Goal: Transaction & Acquisition: Purchase product/service

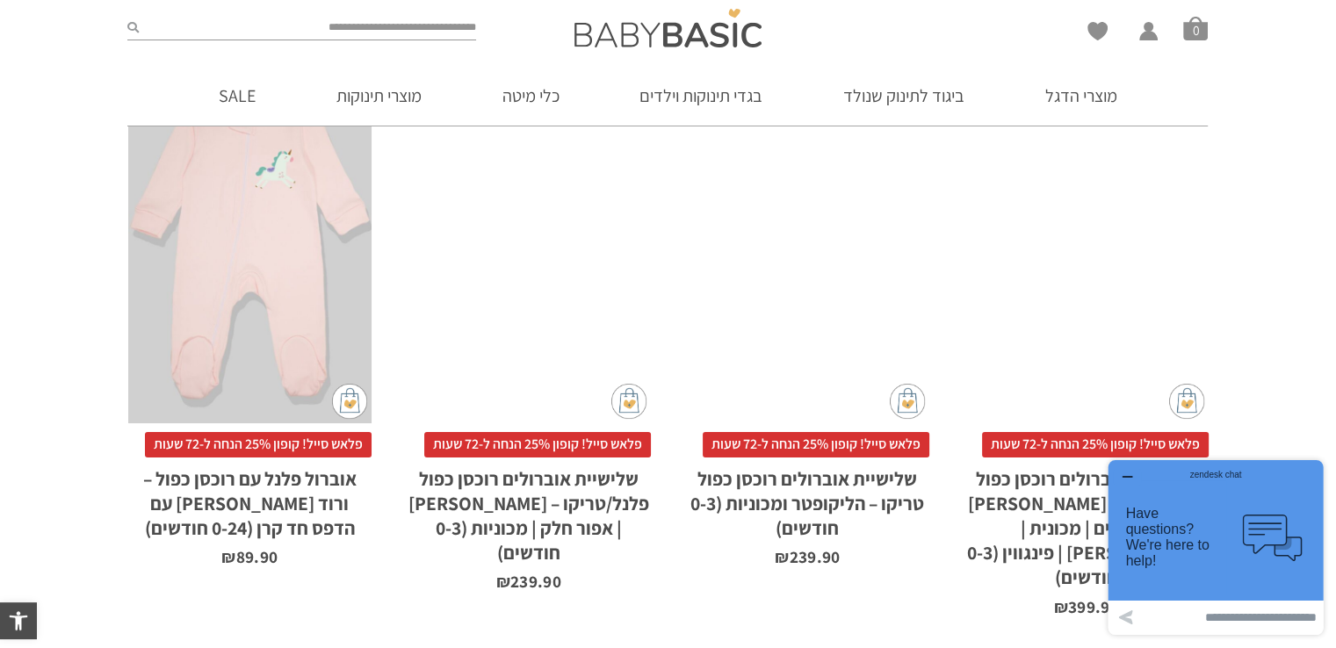
scroll to position [1145, 0]
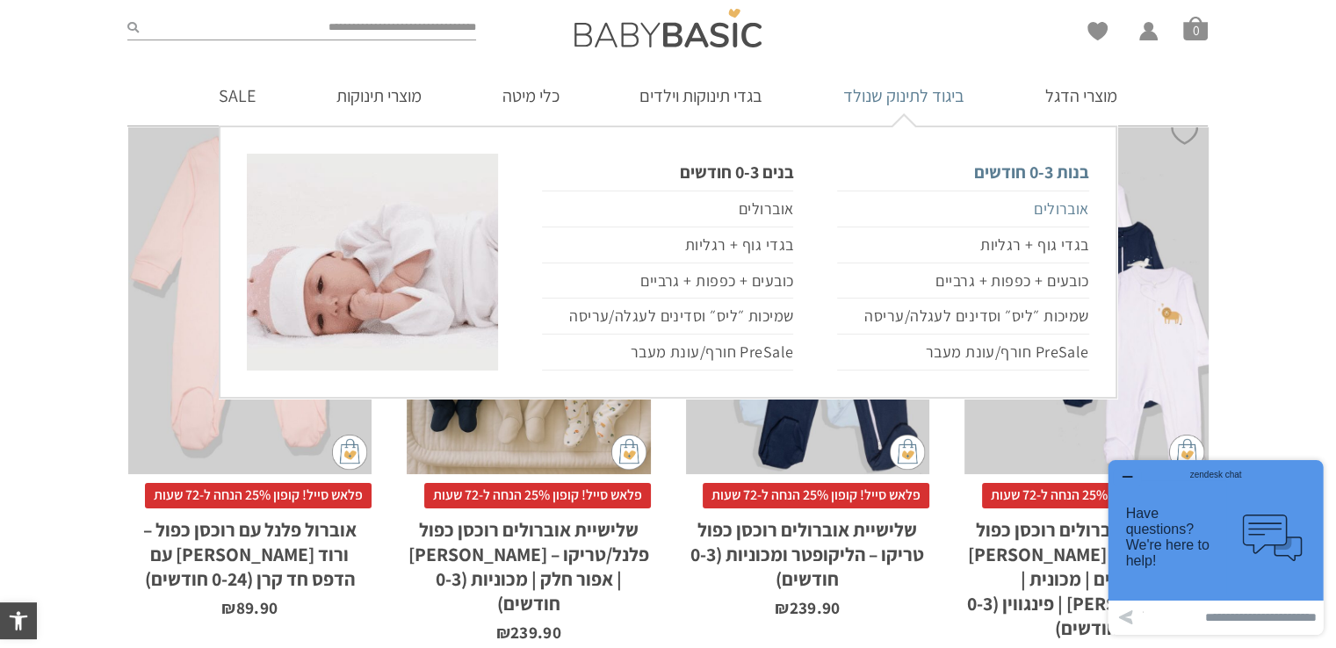
click at [1042, 212] on link "אוברולים" at bounding box center [962, 209] width 251 height 37
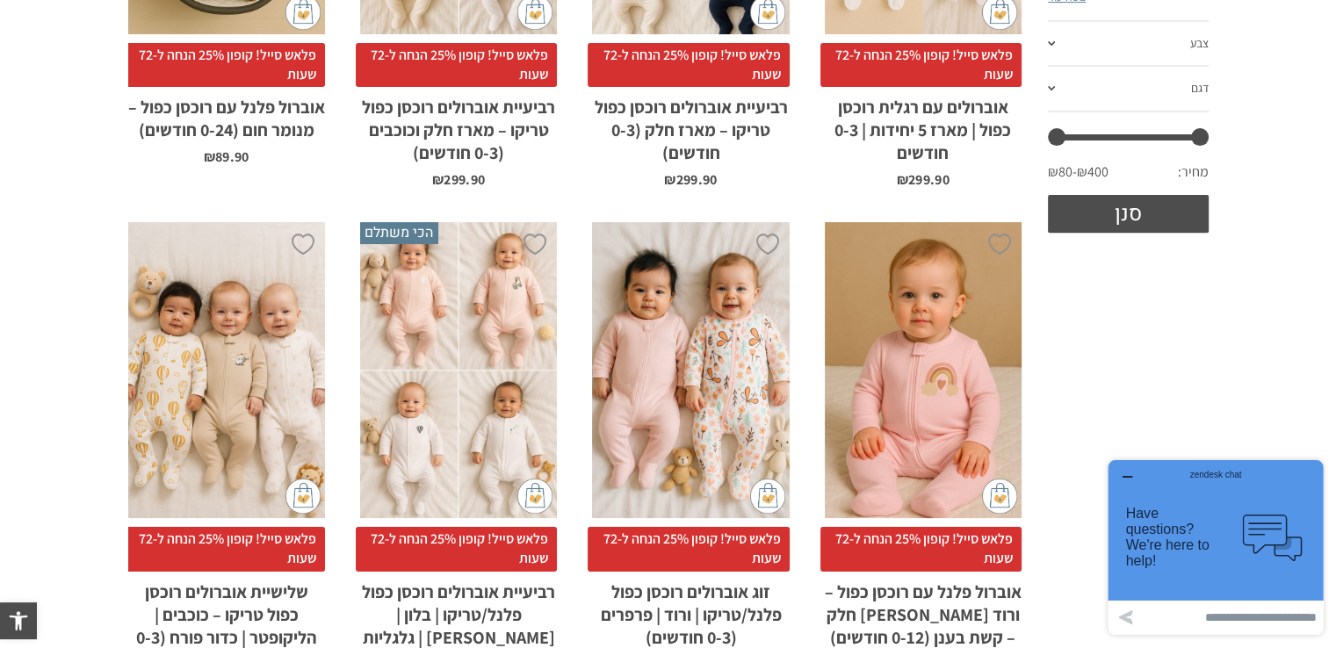
scroll to position [703, 0]
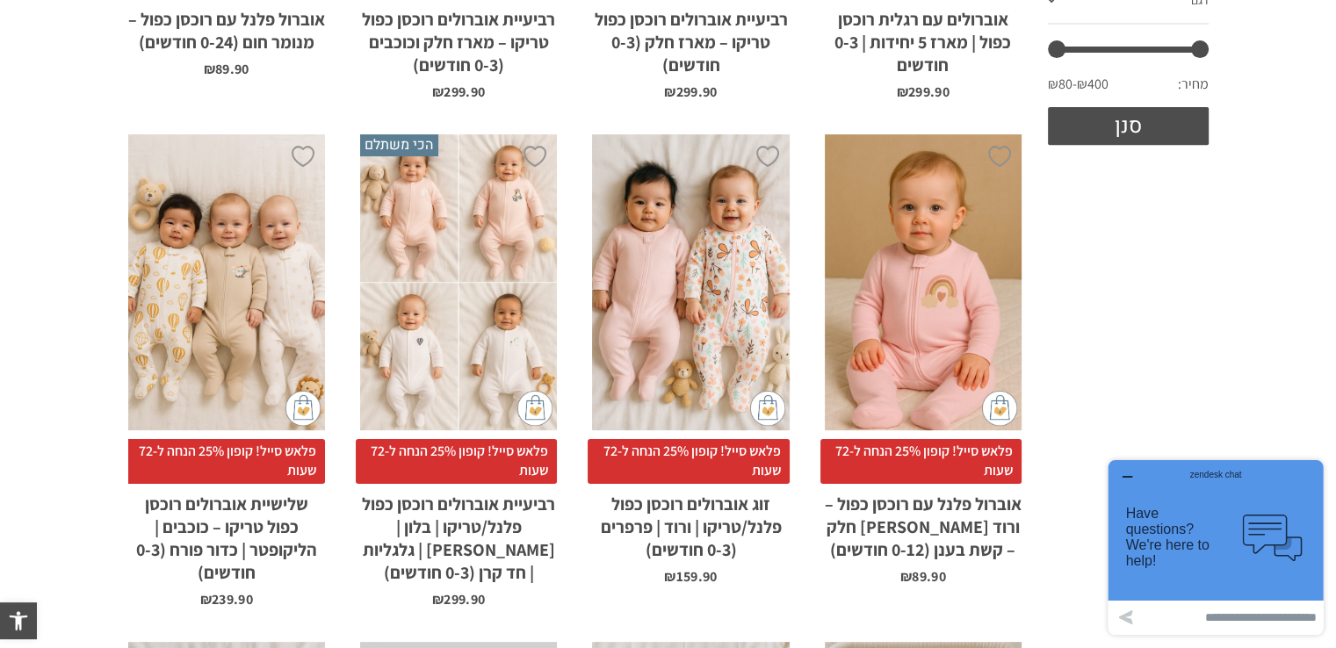
click at [753, 267] on div "x בחירת סוג בד טריקו (עונת מעבר/קיץ) פלנל (חורף)" at bounding box center [690, 282] width 197 height 296
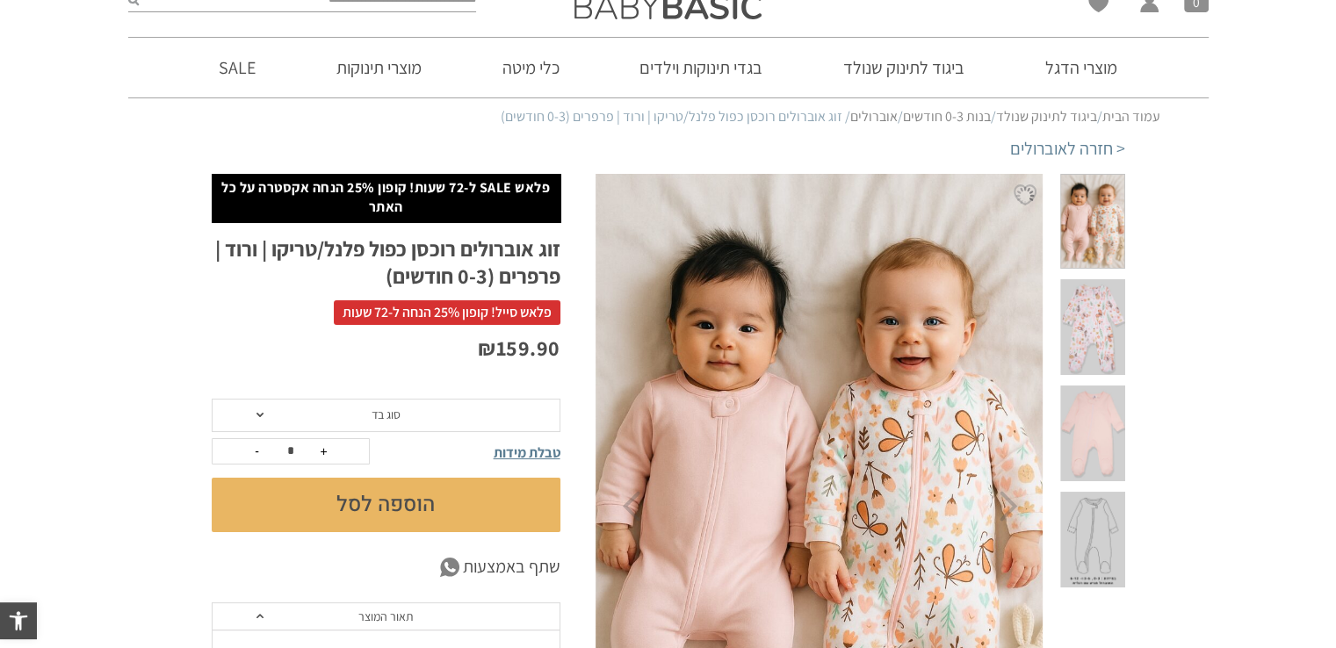
scroll to position [88, 0]
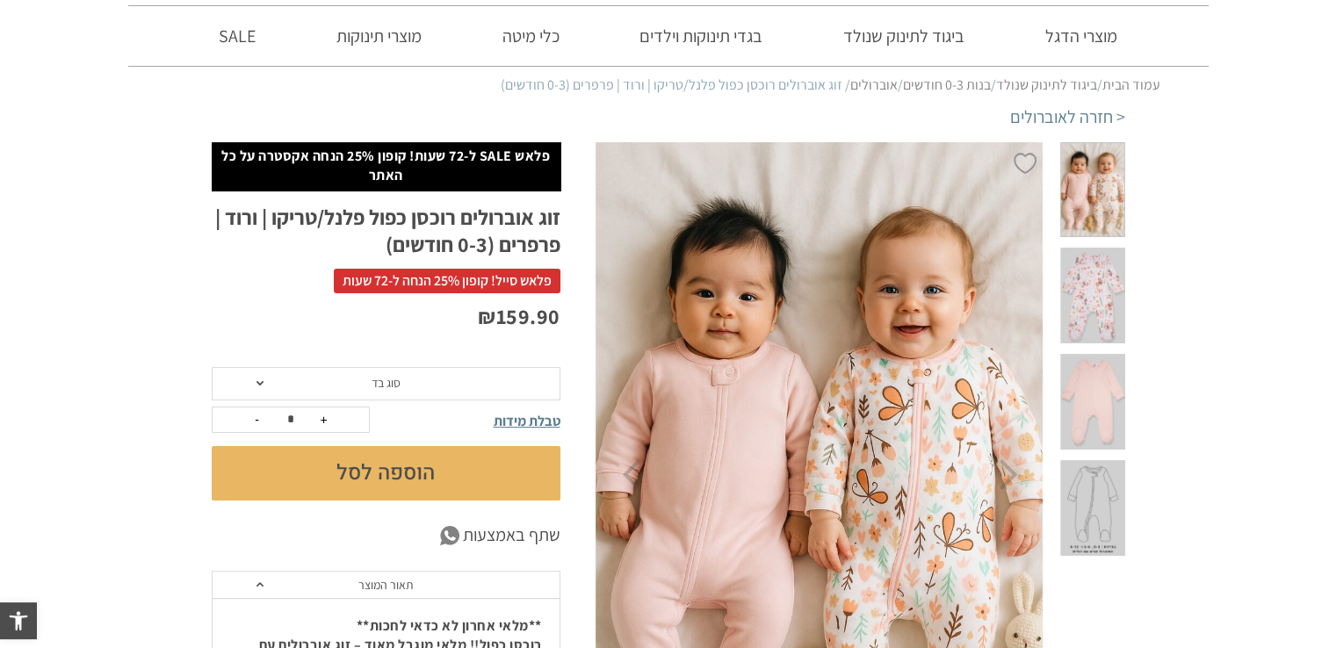
click at [896, 399] on img at bounding box center [821, 475] width 450 height 675
click at [1081, 277] on span at bounding box center [1092, 296] width 64 height 96
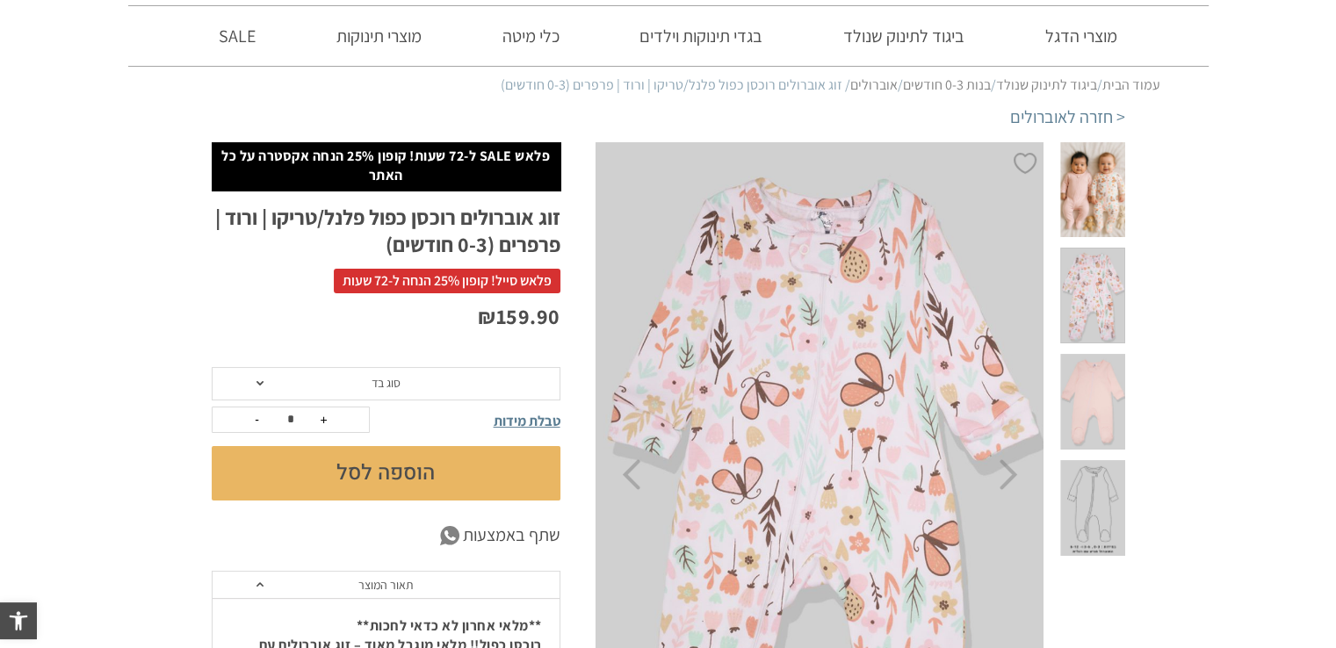
click at [1102, 356] on span at bounding box center [1092, 402] width 64 height 96
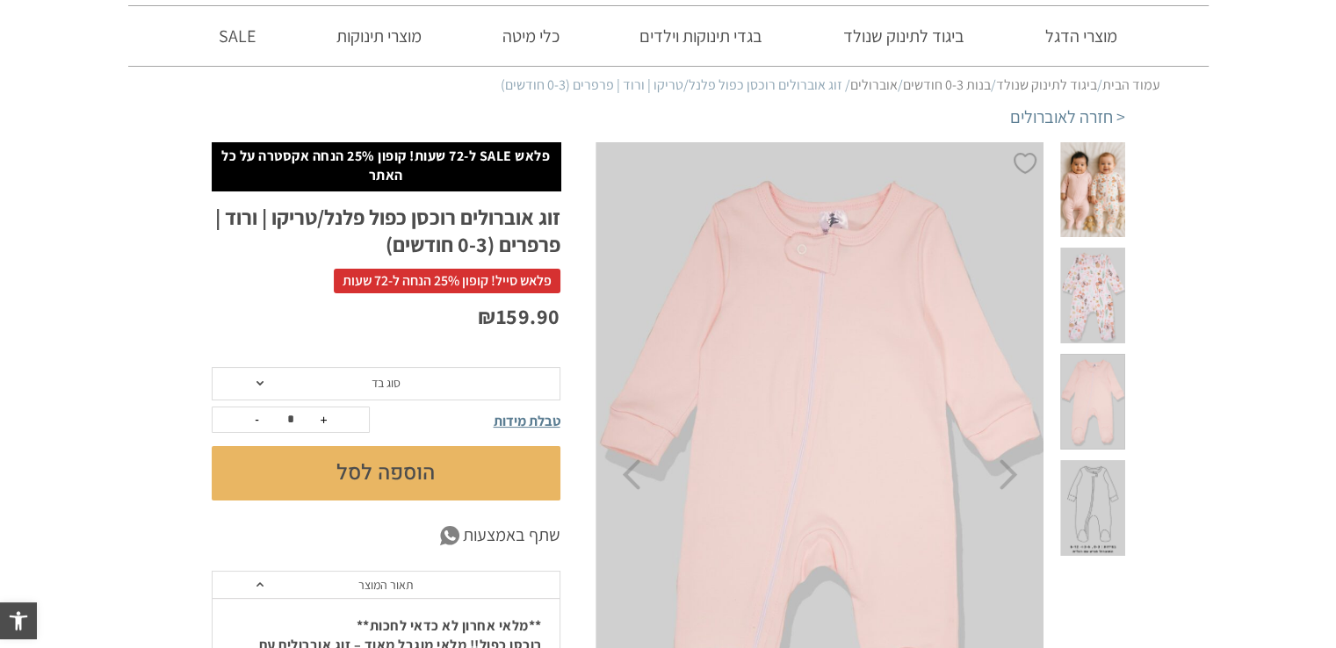
click at [1104, 460] on span at bounding box center [1092, 508] width 64 height 96
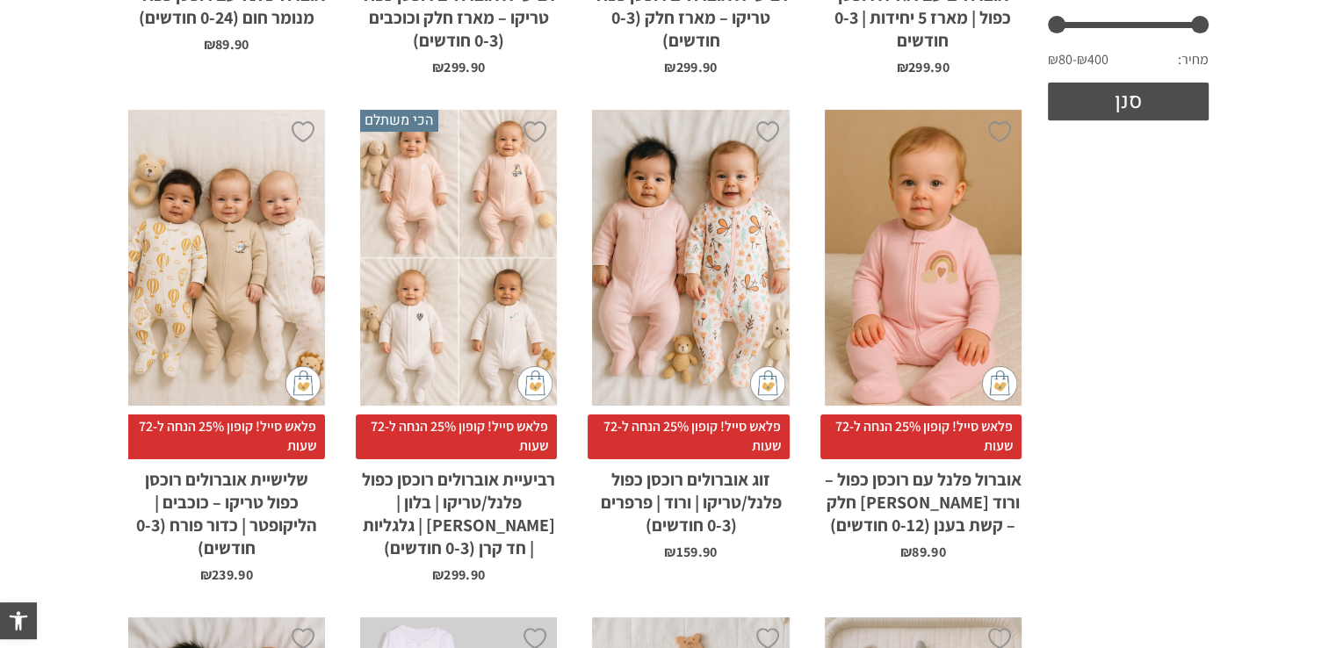
click at [455, 209] on div "x בחירת סוג בד טריקו (עונת מעבר/קיץ) פלנל (חורף)" at bounding box center [458, 258] width 197 height 296
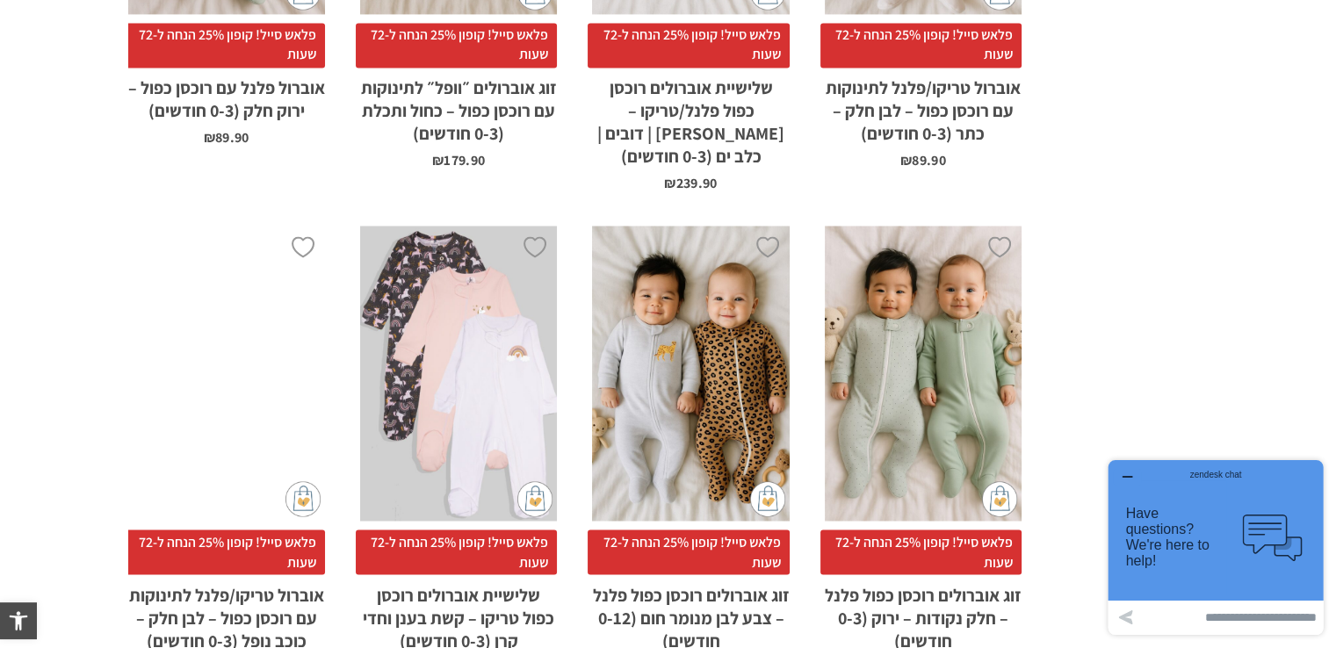
scroll to position [3187, 0]
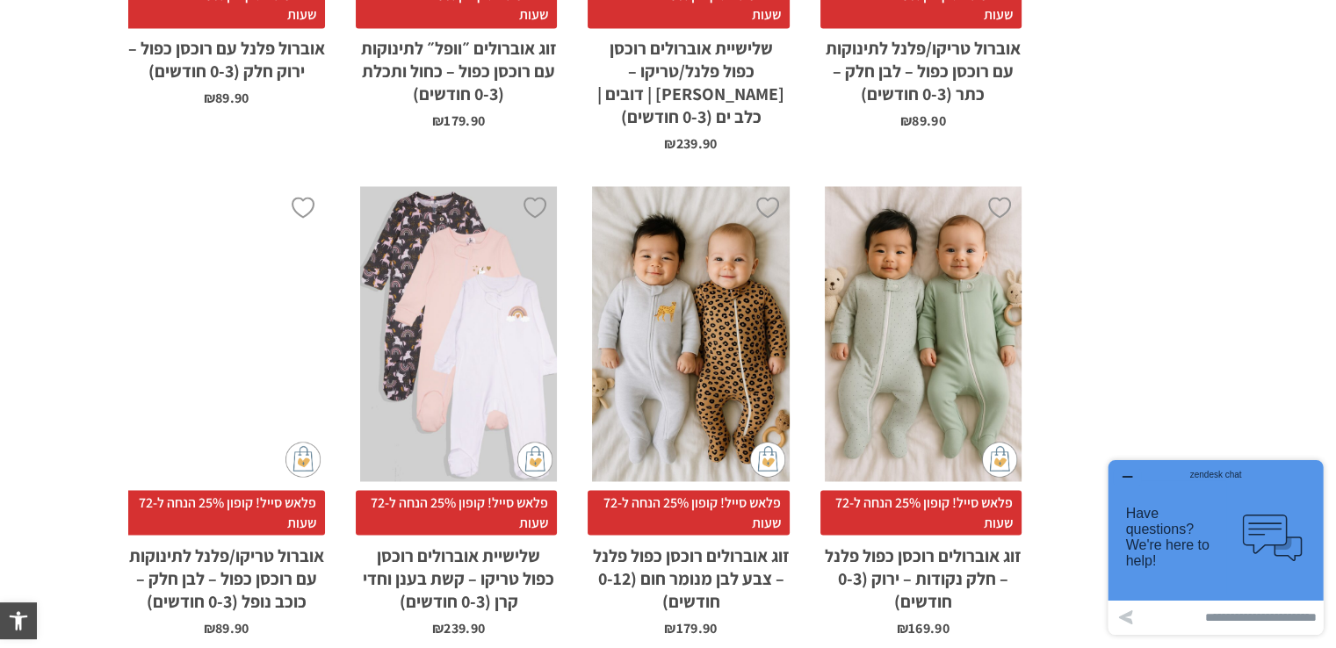
click at [425, 248] on div "x הוספה לסל" at bounding box center [458, 334] width 197 height 296
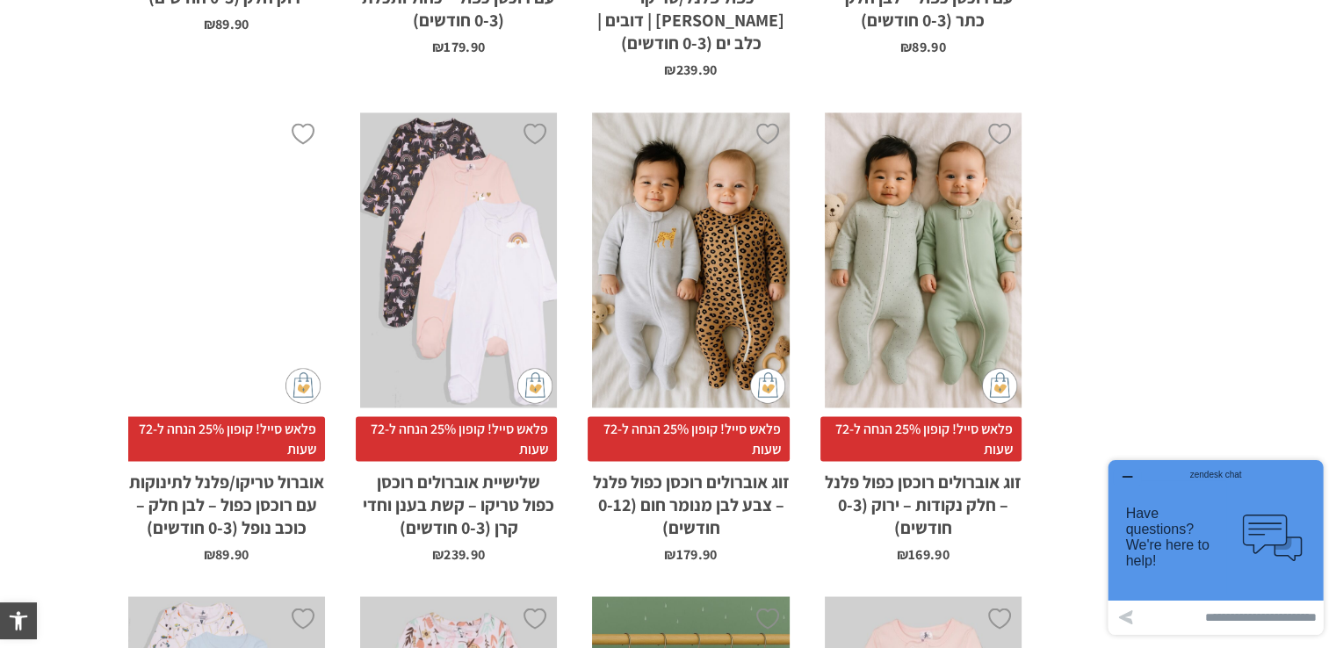
scroll to position [3539, 0]
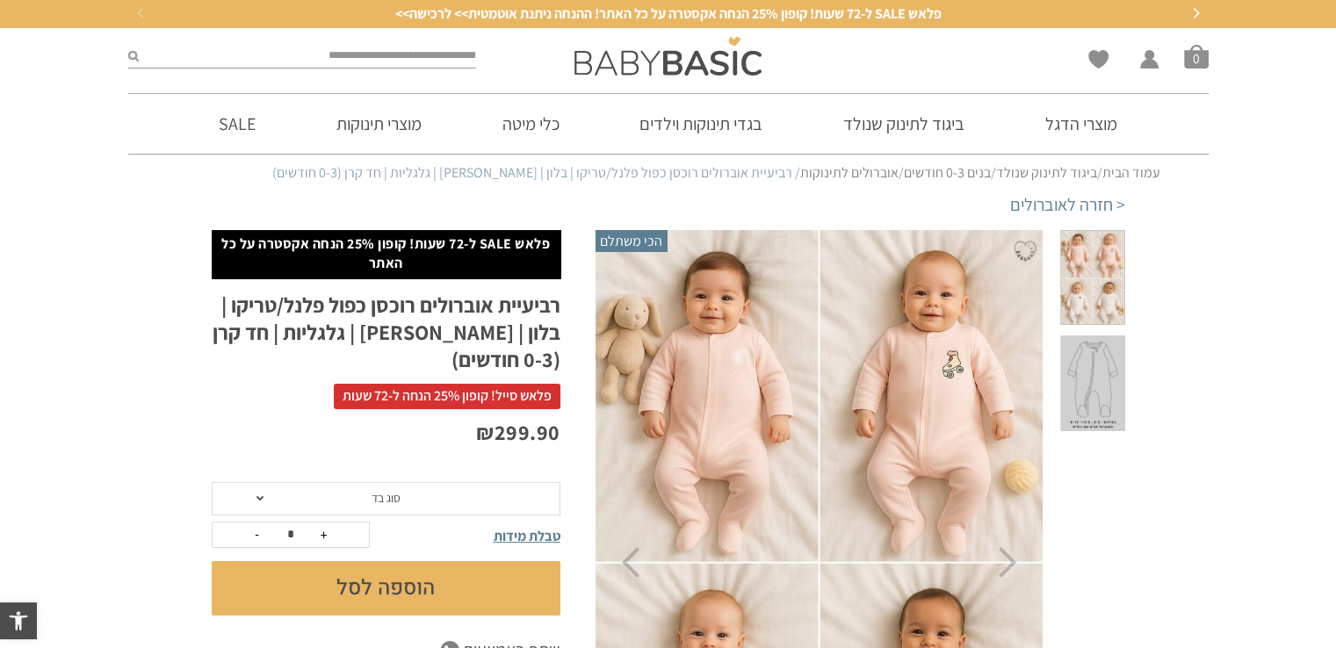
click at [780, 321] on img at bounding box center [820, 563] width 450 height 675
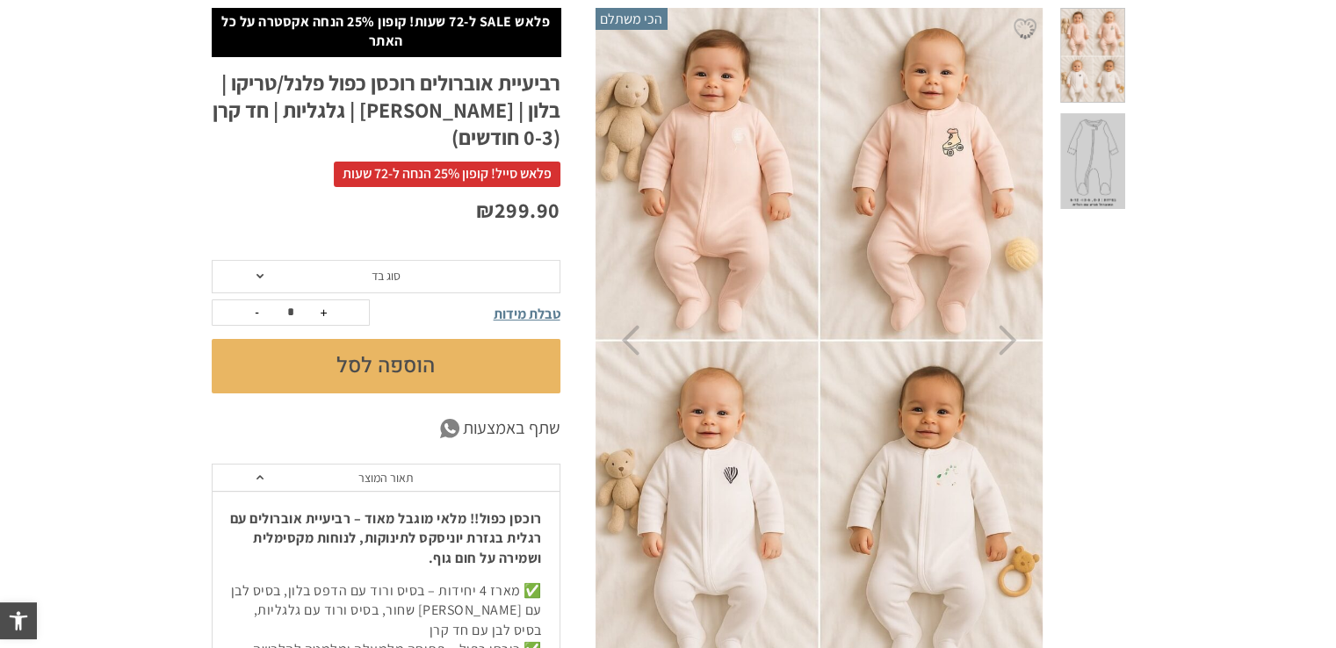
scroll to position [264, 0]
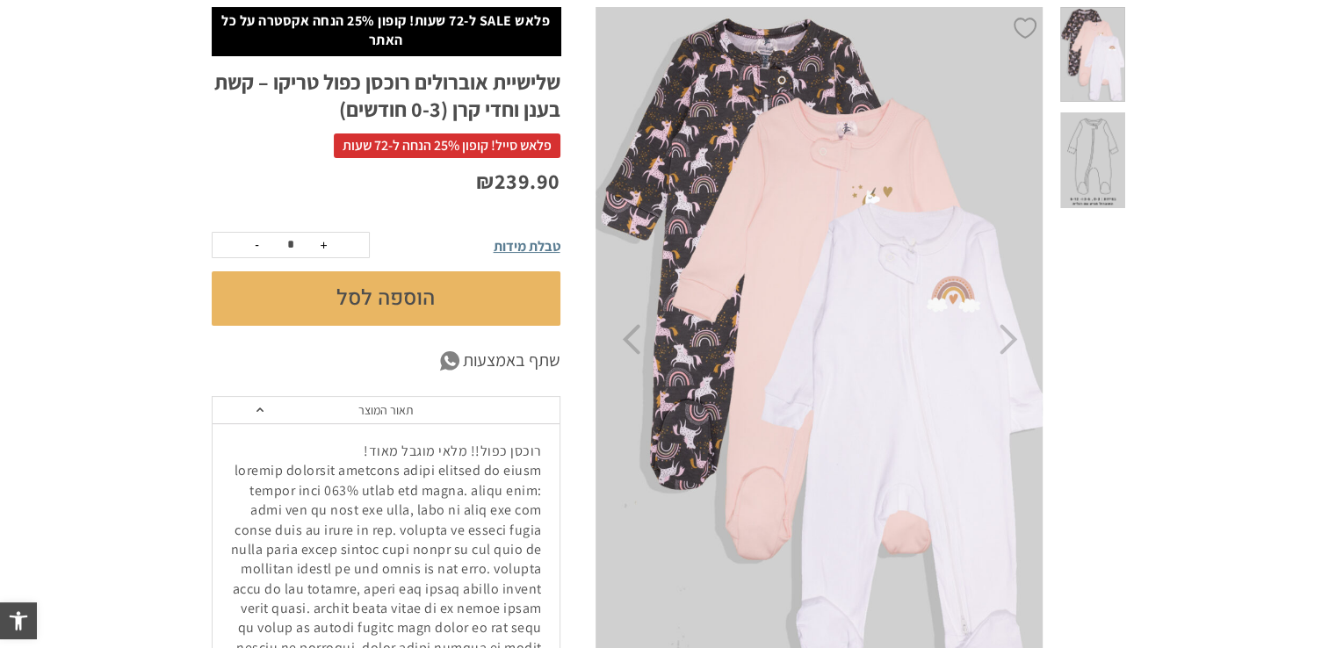
scroll to position [264, 0]
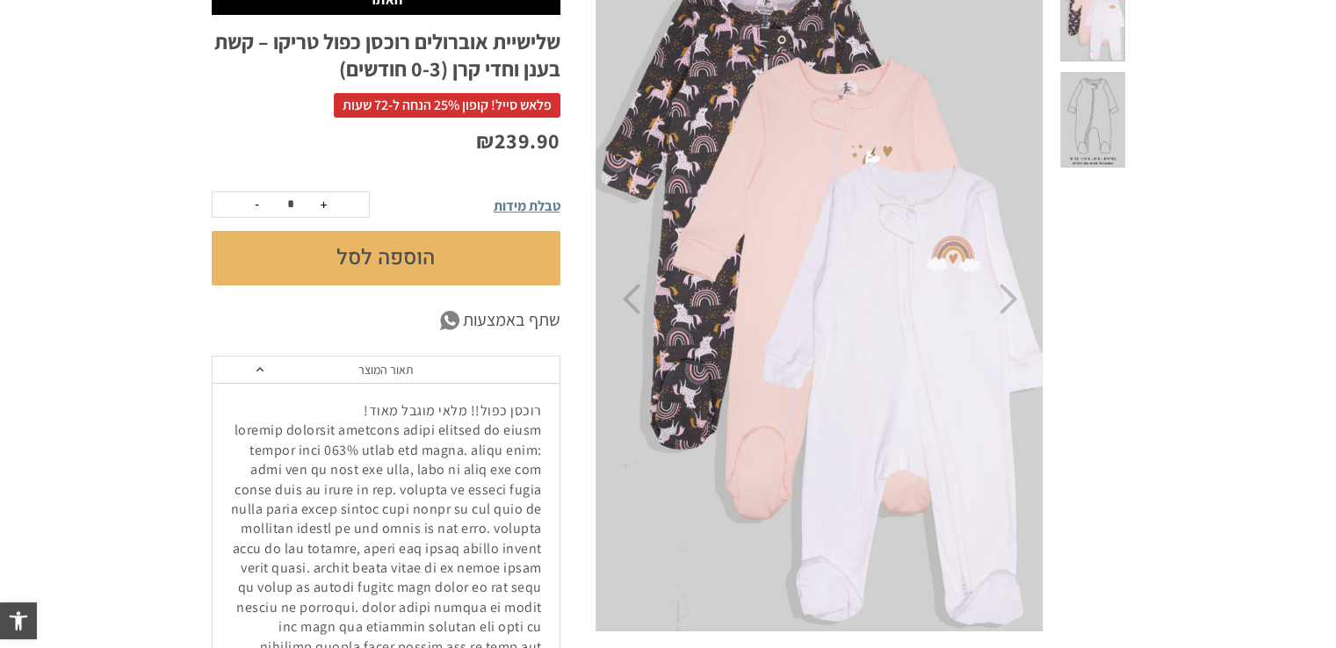
click at [1030, 313] on img at bounding box center [821, 299] width 450 height 665
click at [1012, 307] on icon "Next" at bounding box center [1009, 299] width 18 height 31
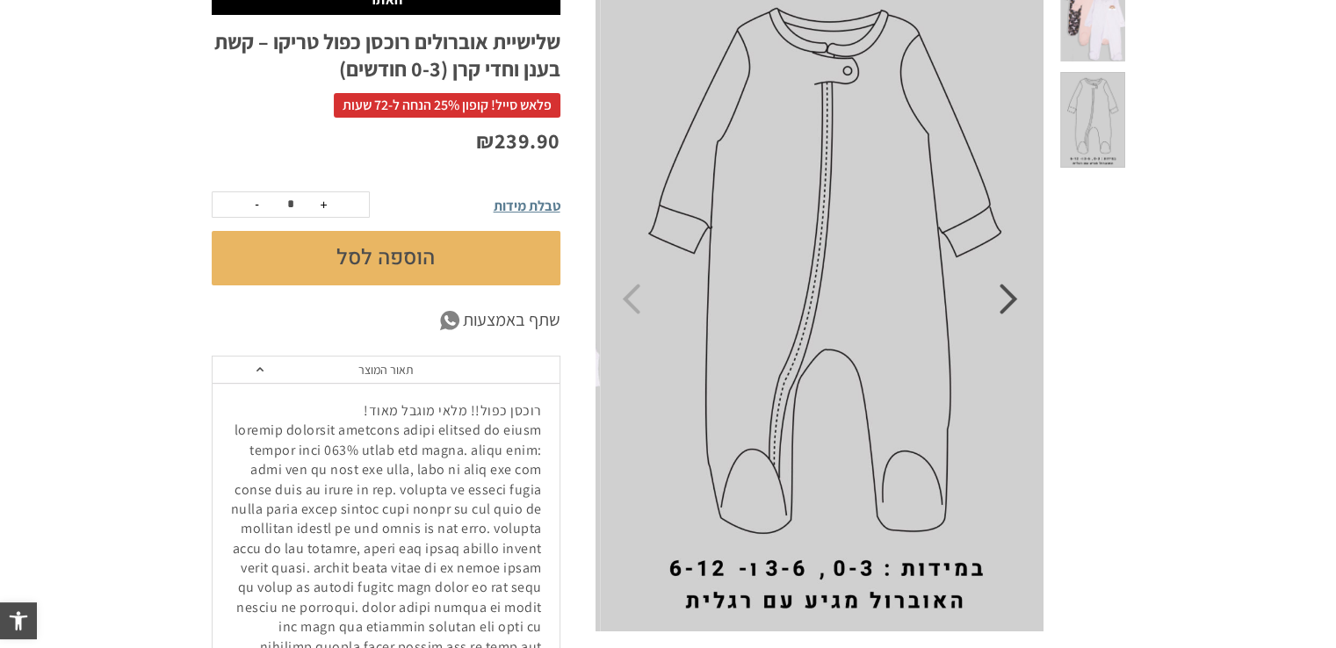
click at [1012, 307] on icon "Next" at bounding box center [1009, 299] width 18 height 31
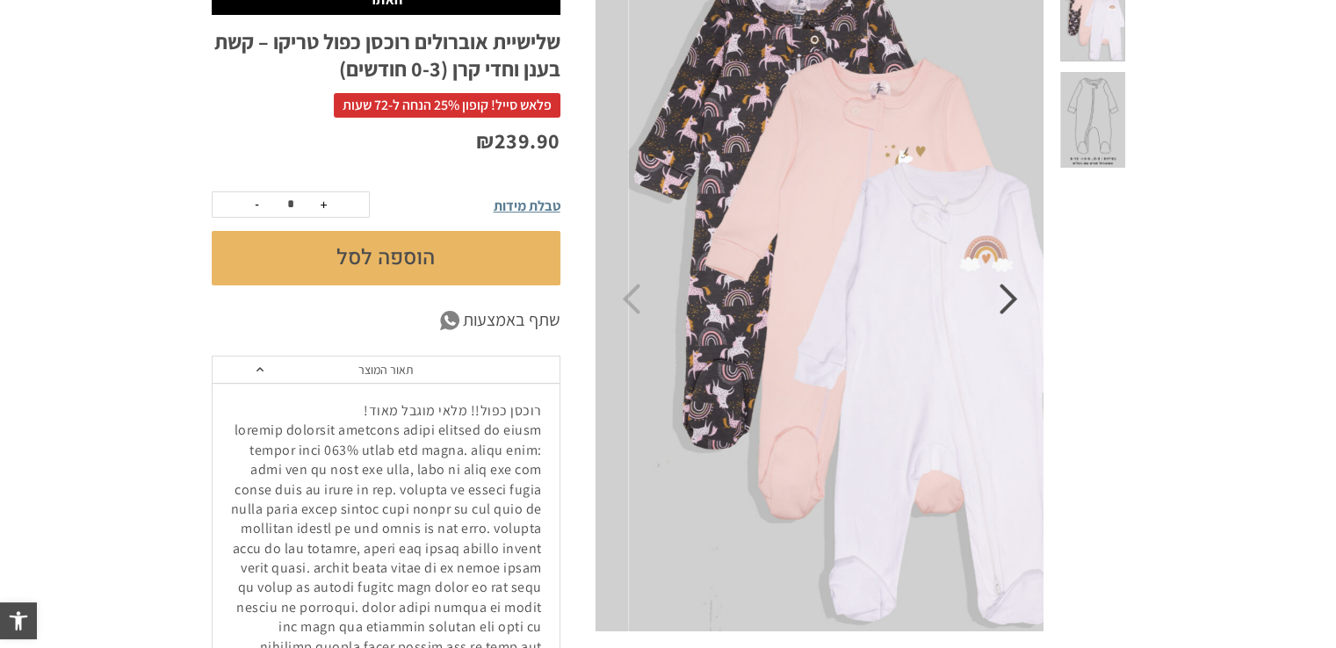
scroll to position [0, 0]
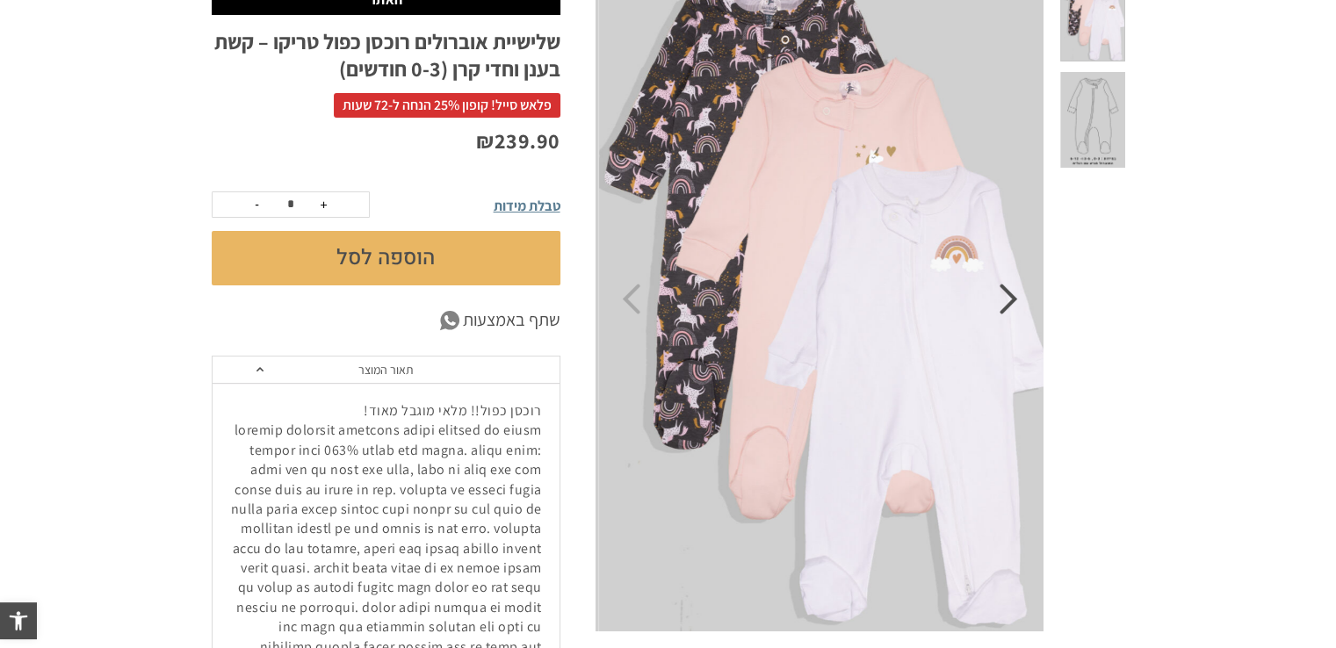
click at [1012, 307] on icon "Next" at bounding box center [1009, 299] width 18 height 31
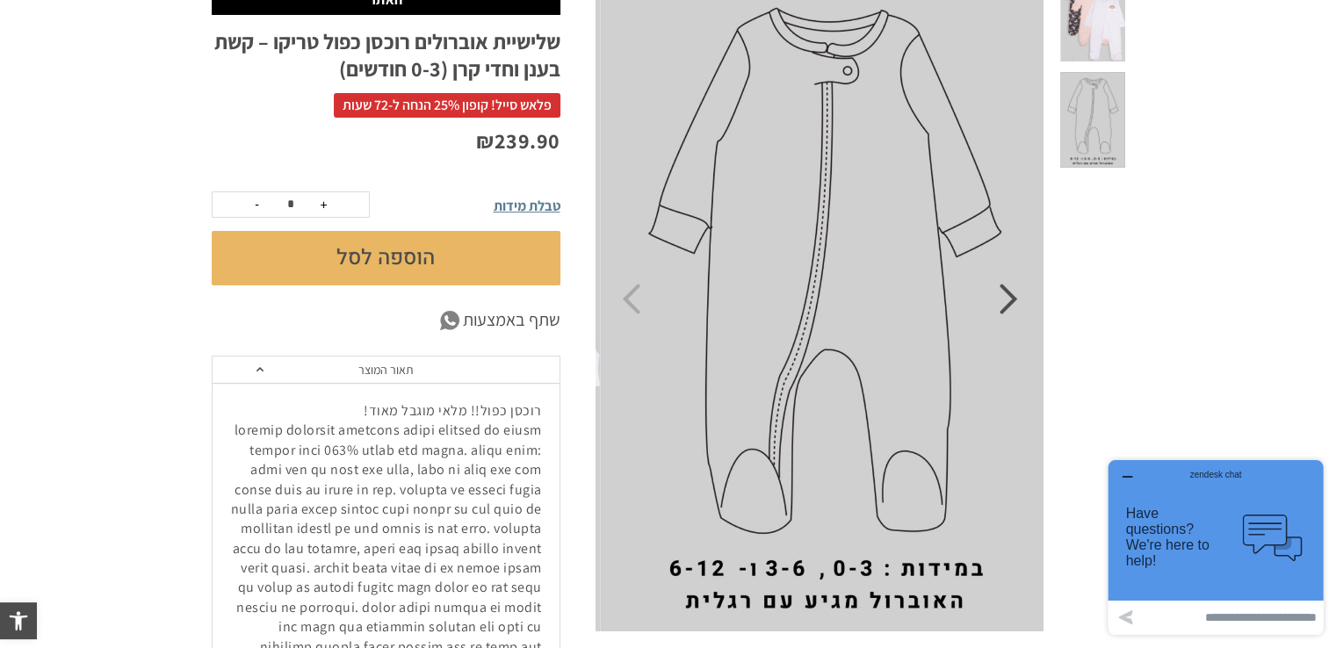
click at [1012, 307] on icon "Next" at bounding box center [1009, 299] width 18 height 31
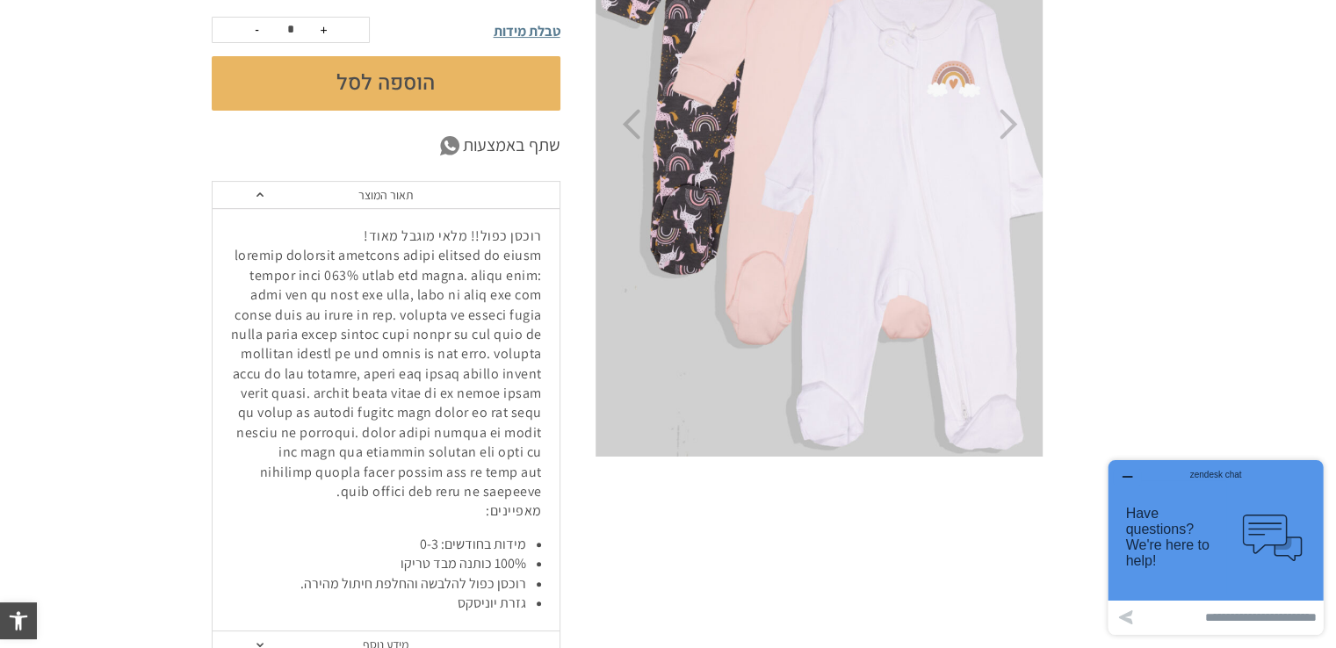
scroll to position [439, 0]
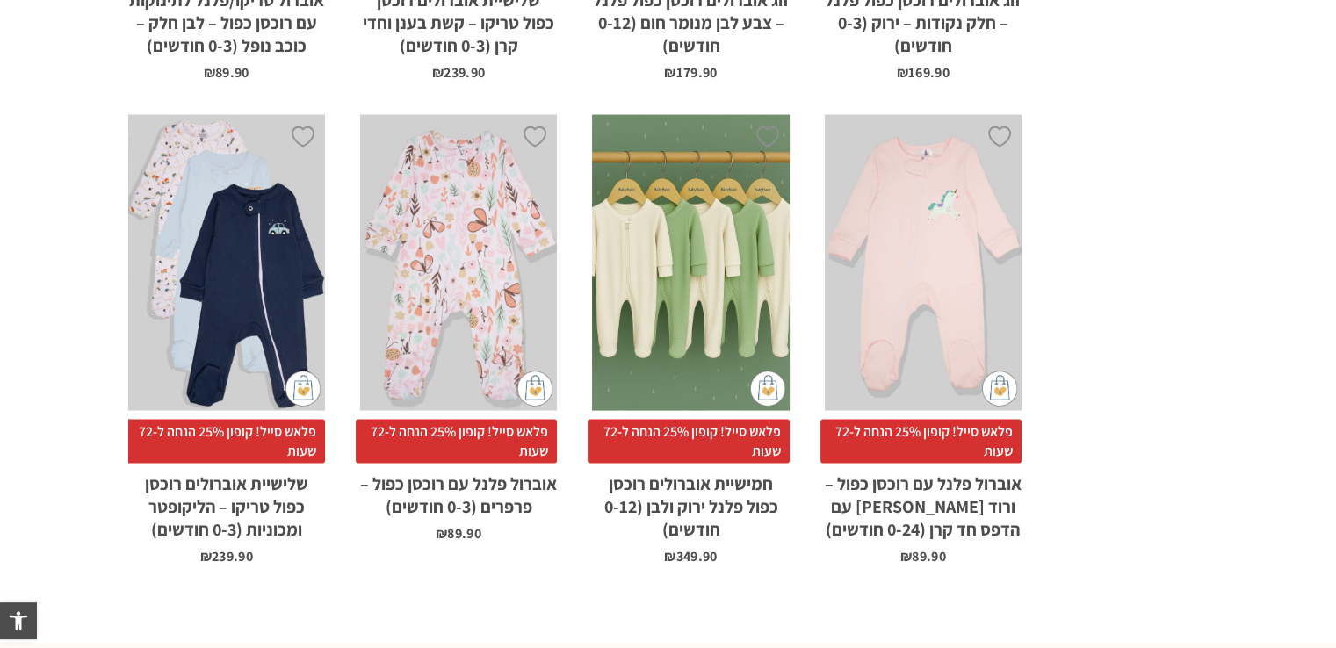
click at [900, 199] on div "x בחירת מידה 0-3m 3-6m 6-12m 12-18m 18-24m" at bounding box center [923, 263] width 197 height 296
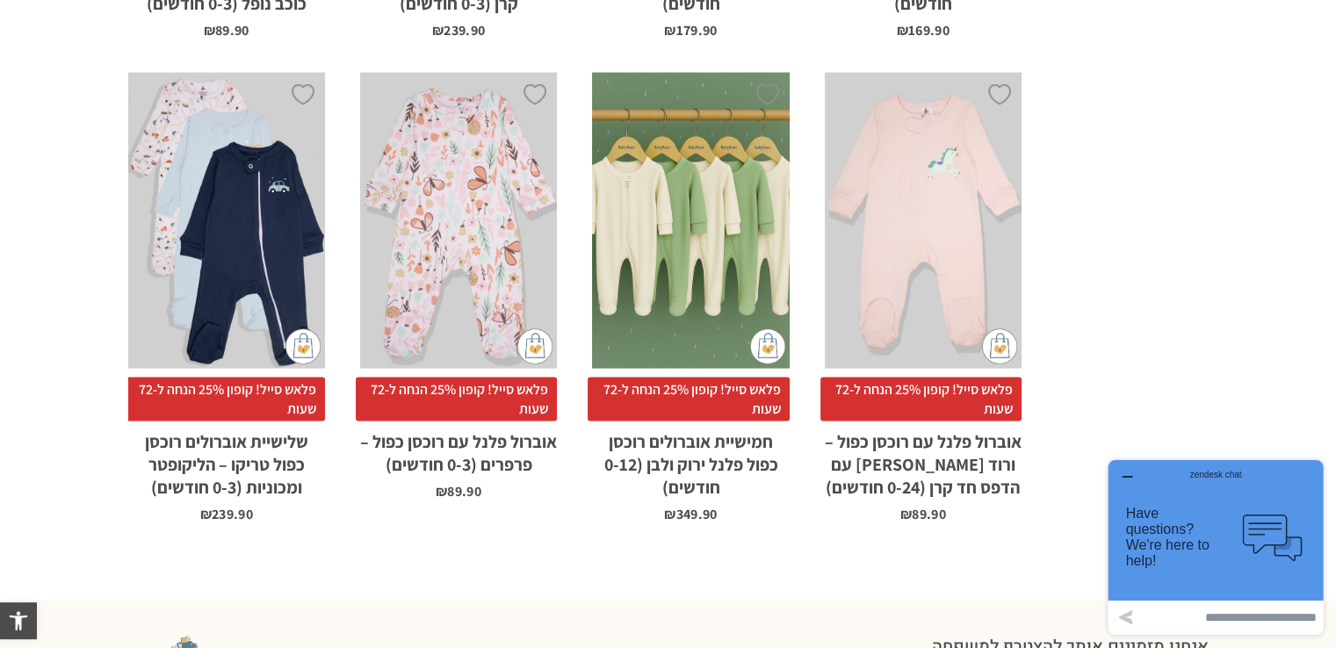
scroll to position [3743, 0]
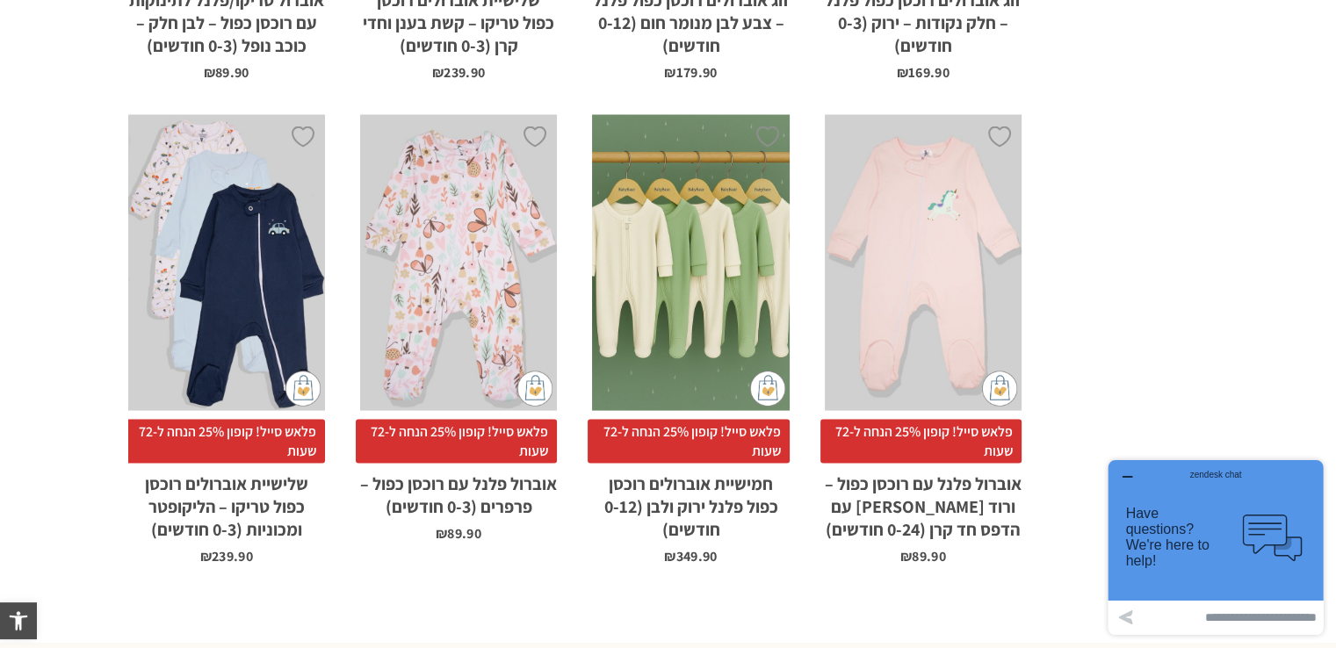
click at [896, 240] on div "x בחירת מידה 0-3m 3-6m 6-12m 12-18m 18-24m" at bounding box center [923, 263] width 197 height 296
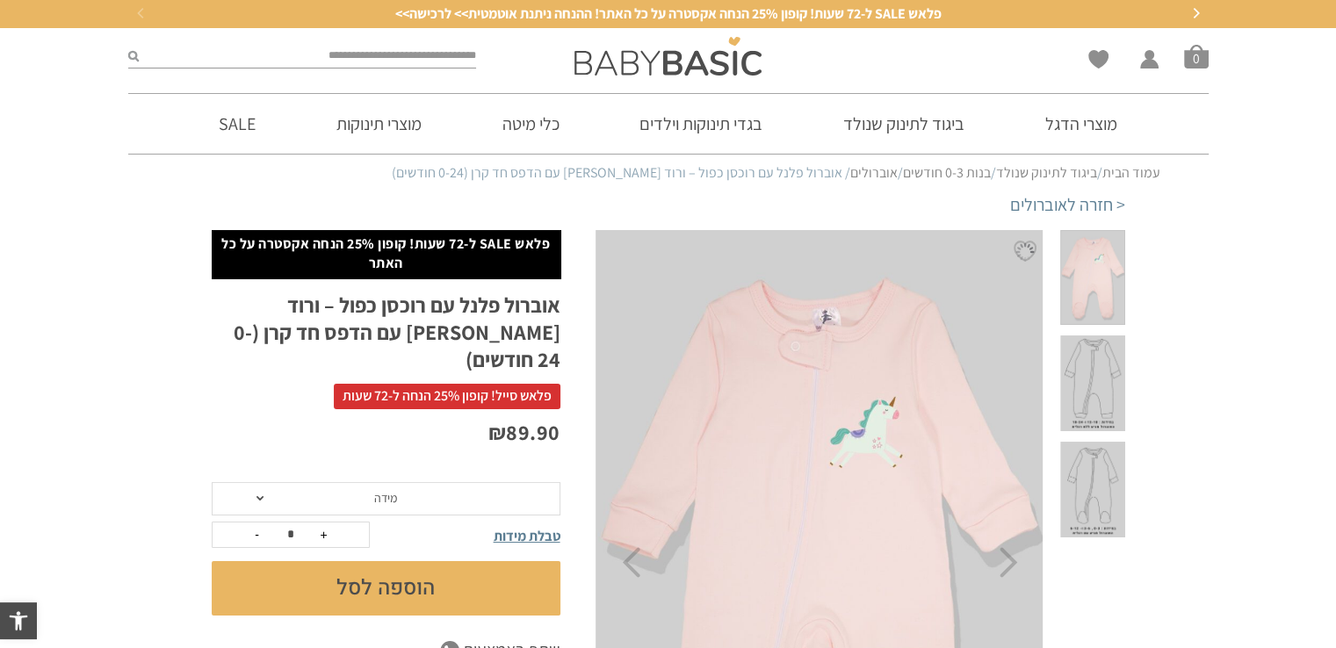
click at [1103, 339] on span at bounding box center [1092, 384] width 64 height 96
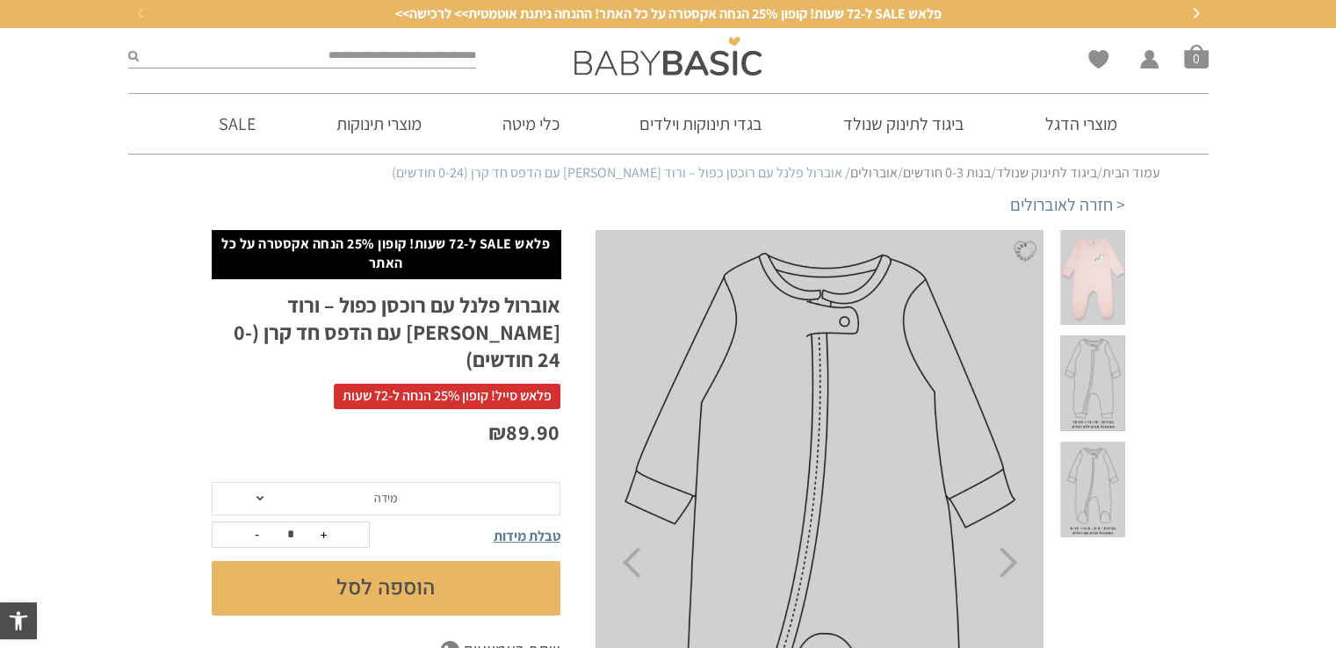
click at [1103, 284] on span at bounding box center [1092, 278] width 64 height 96
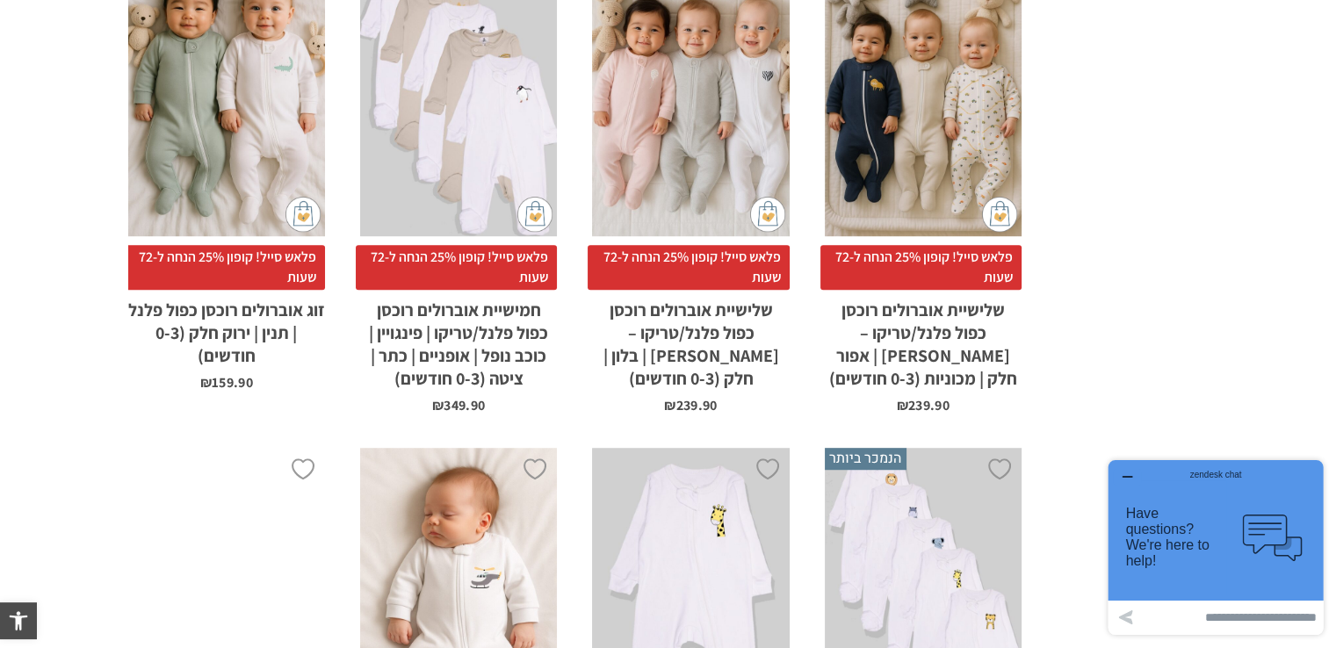
scroll to position [1371, 0]
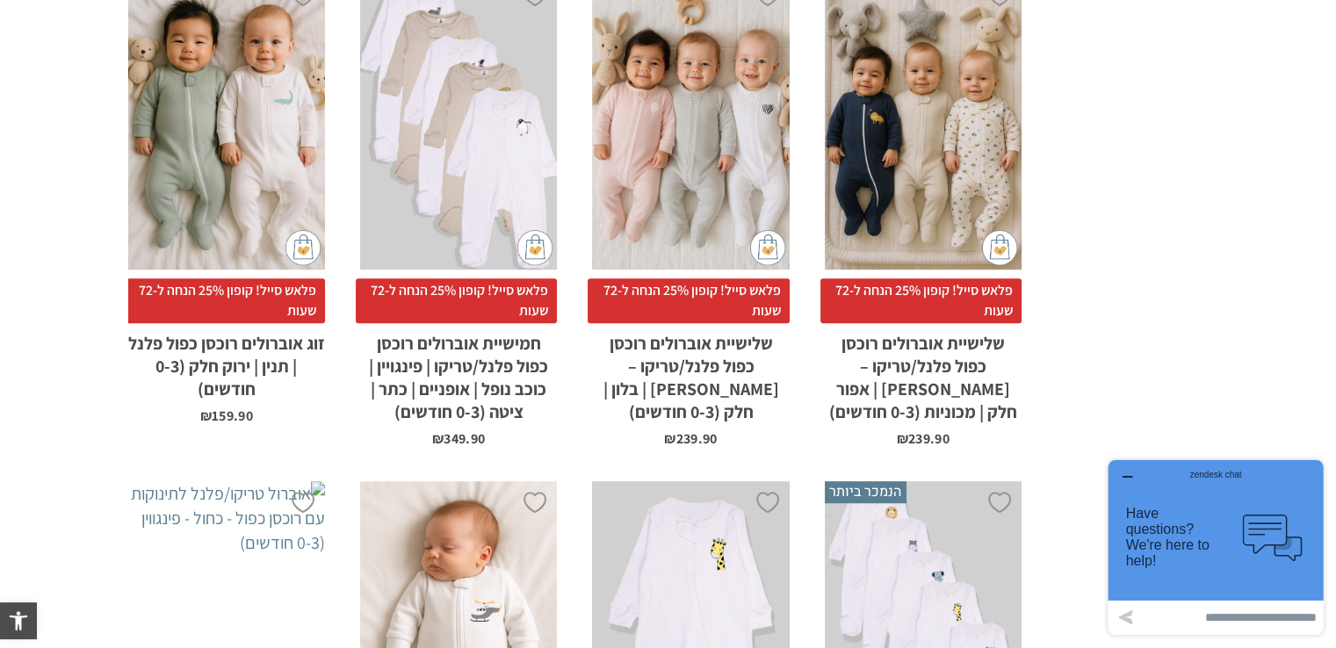
drag, startPoint x: 1333, startPoint y: 211, endPoint x: 1349, endPoint y: 173, distance: 41.0
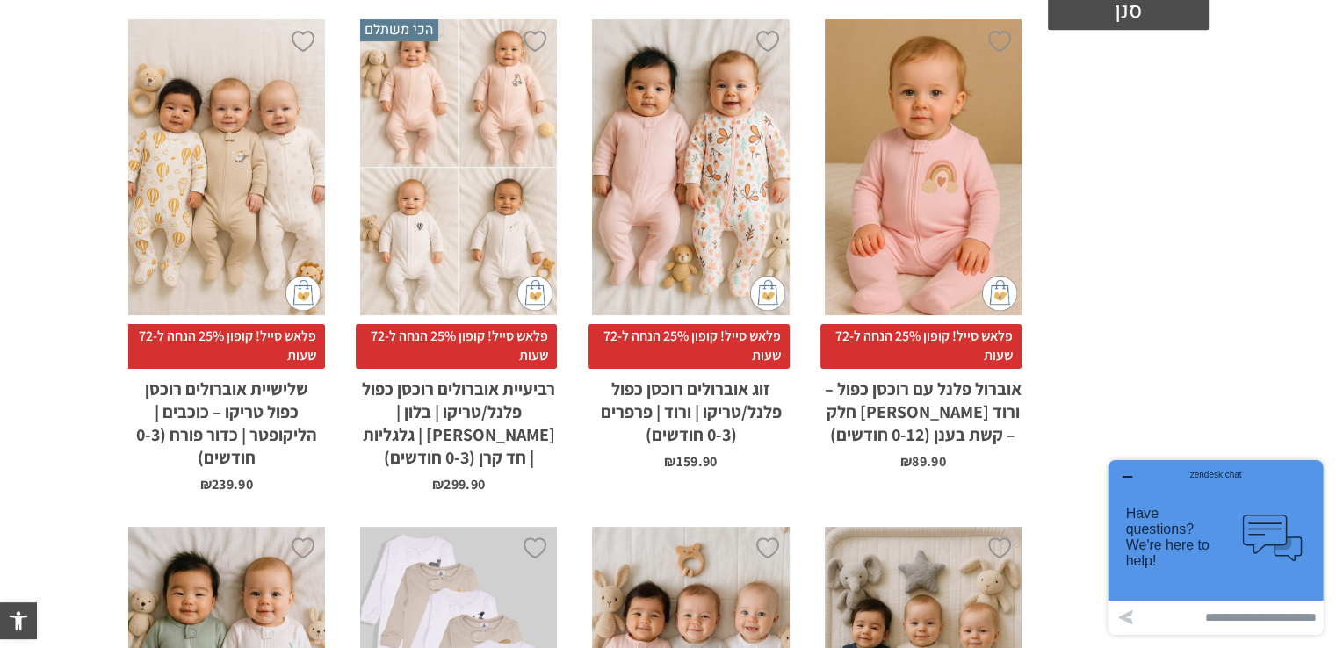
scroll to position [777, 0]
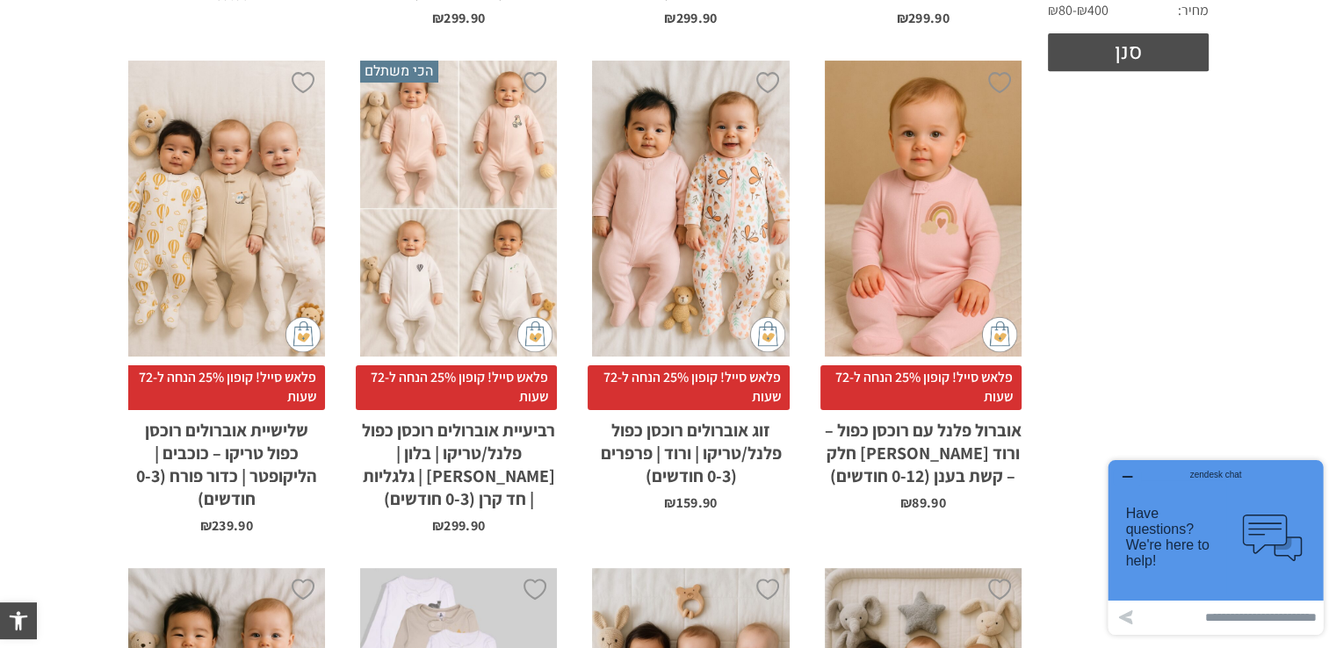
click at [467, 102] on div "x בחירת סוג בד טריקו (עונת מעבר/קיץ) פלנל (חורף)" at bounding box center [458, 209] width 197 height 296
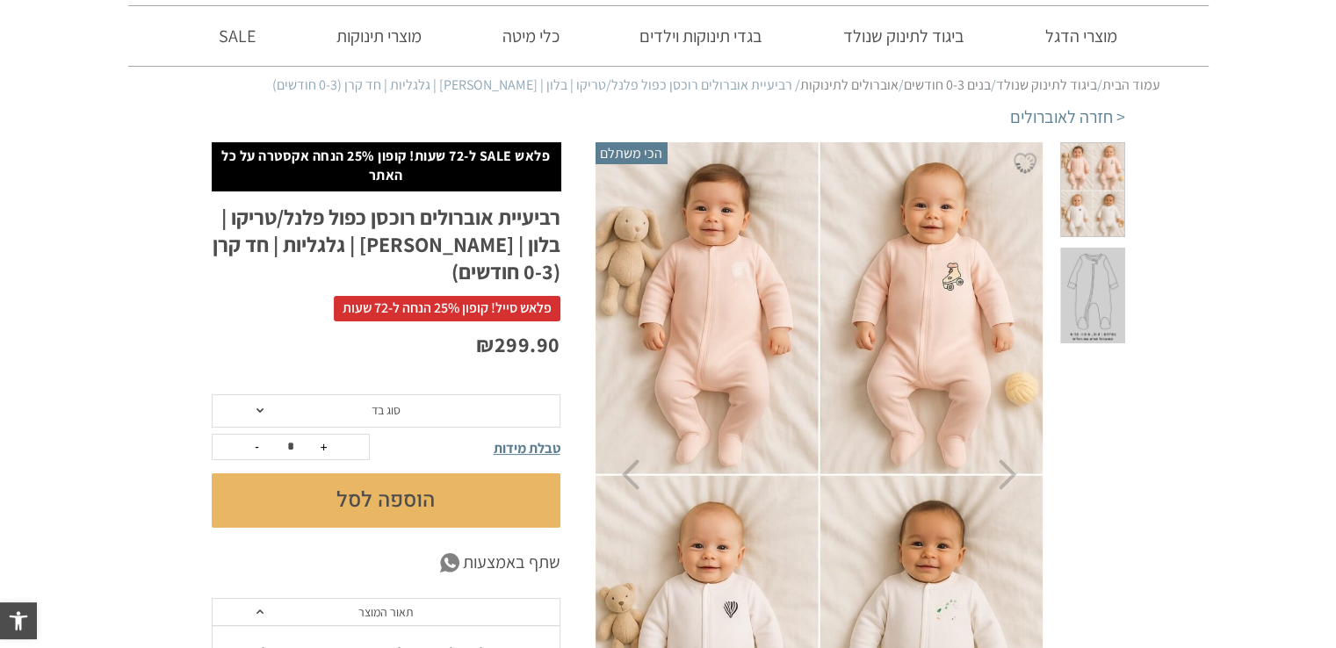
scroll to position [176, 0]
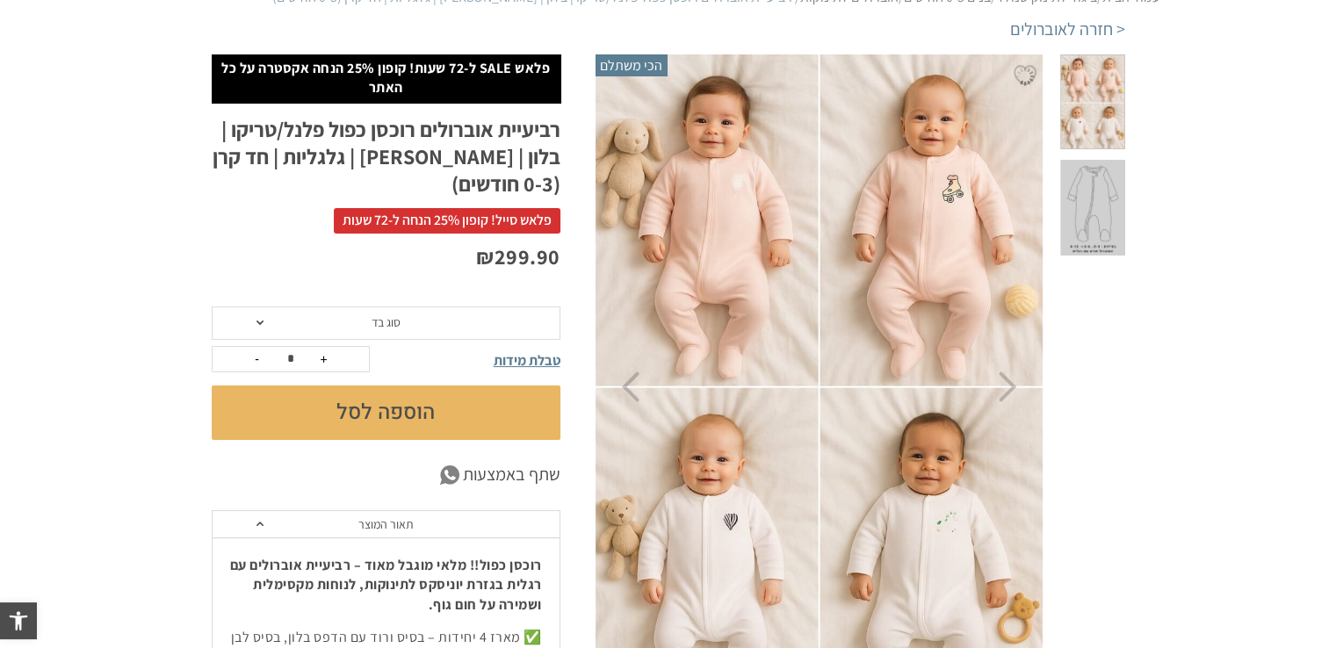
click at [728, 299] on img at bounding box center [820, 387] width 450 height 675
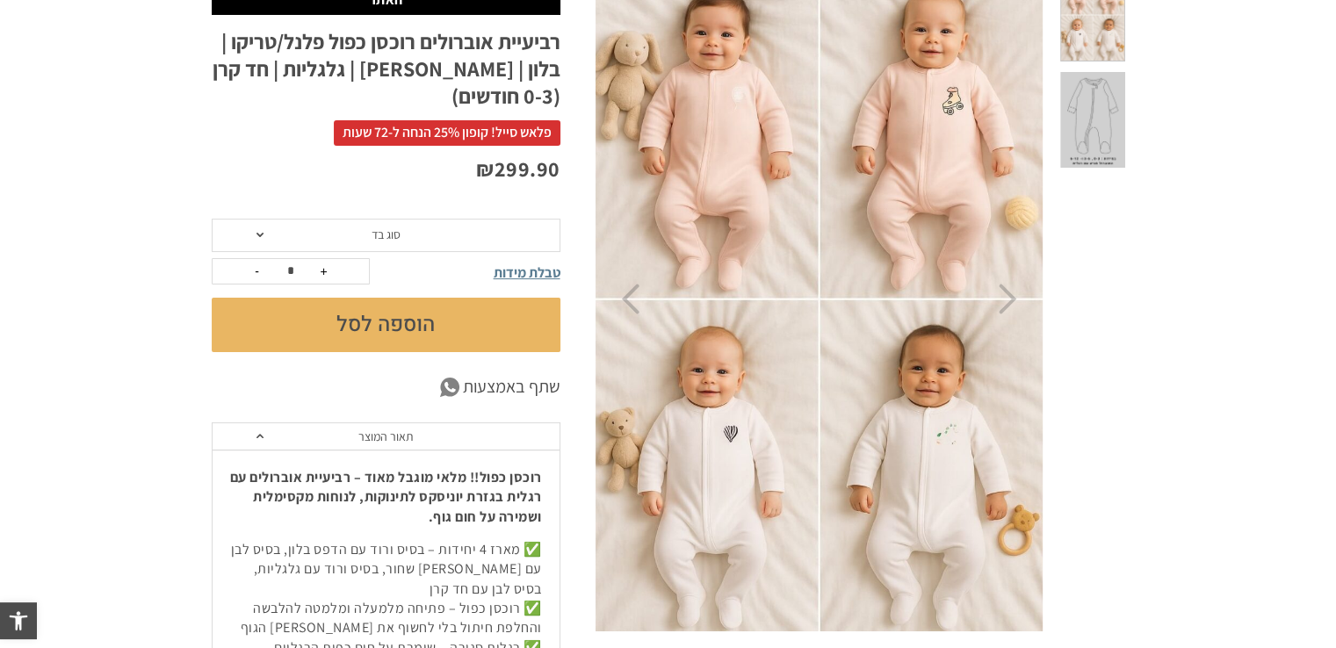
scroll to position [0, 0]
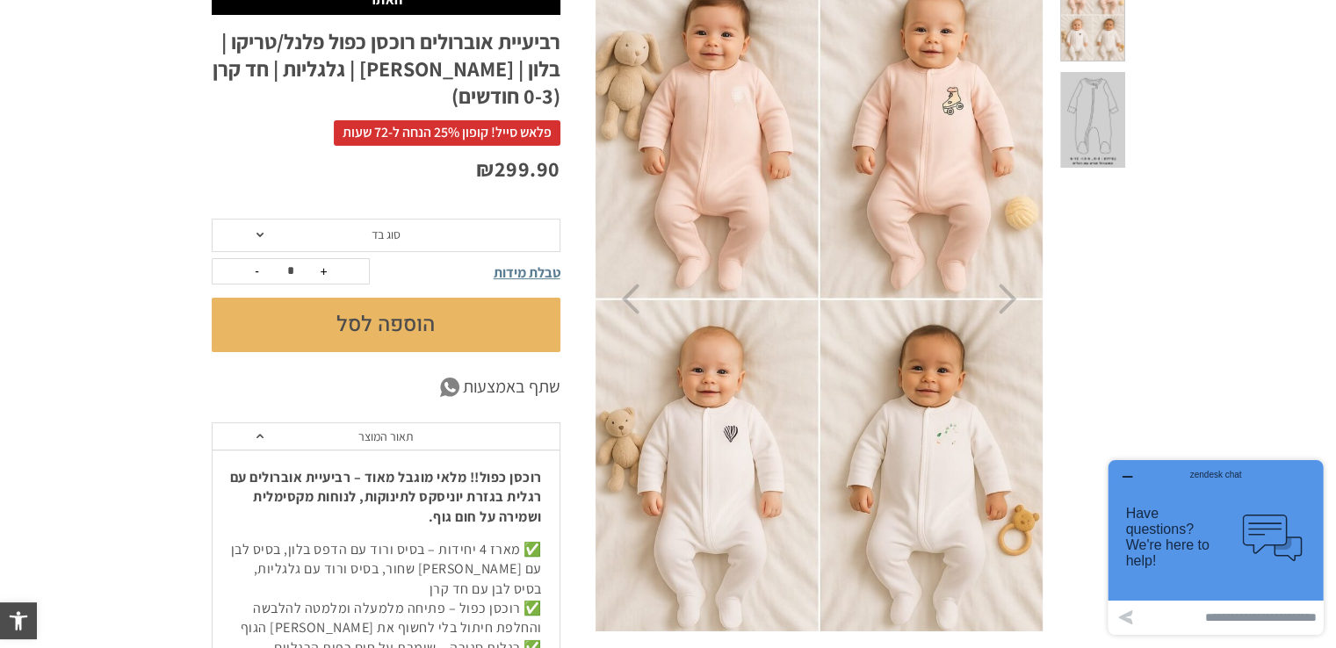
click at [1118, 85] on span at bounding box center [1092, 120] width 64 height 96
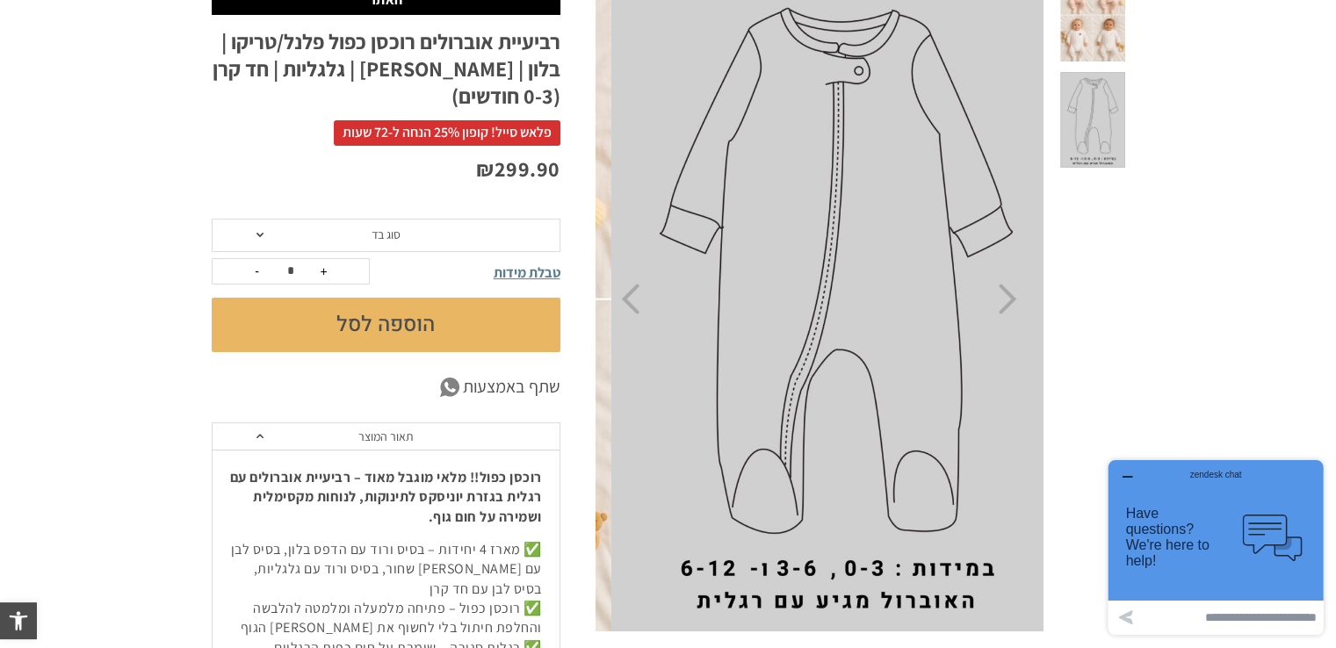
click at [1109, 25] on span at bounding box center [1092, 15] width 64 height 96
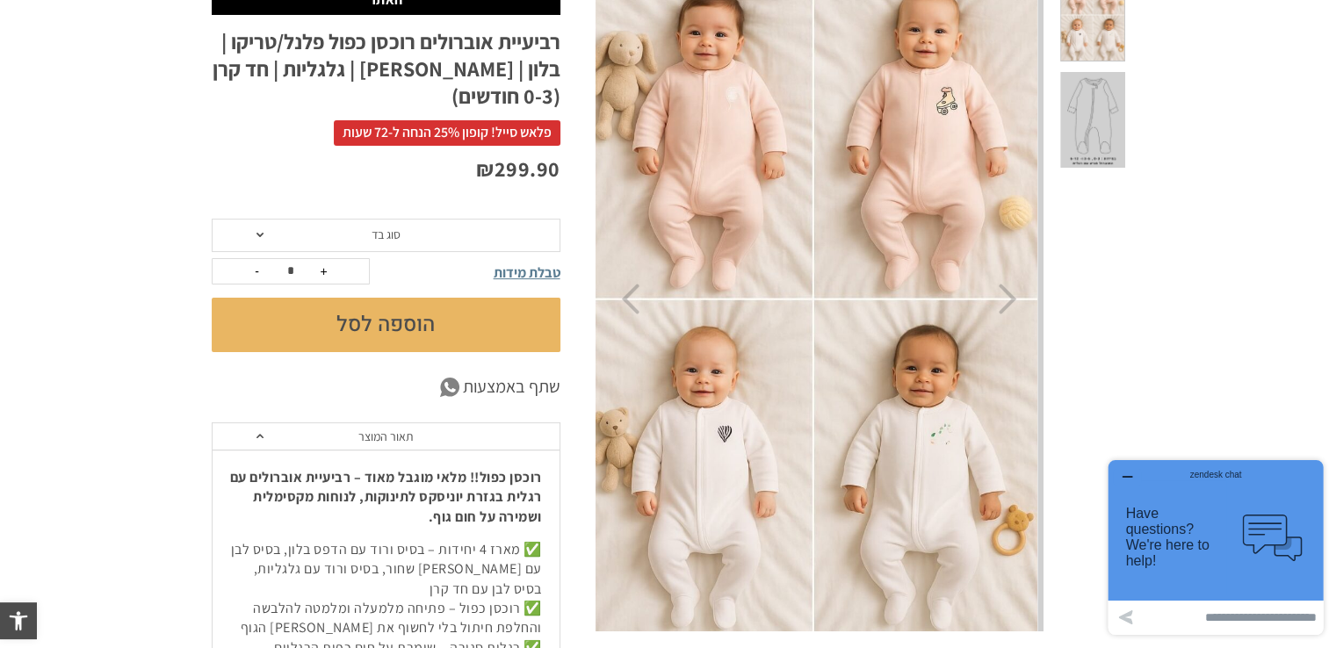
click at [797, 218] on img at bounding box center [814, 299] width 450 height 675
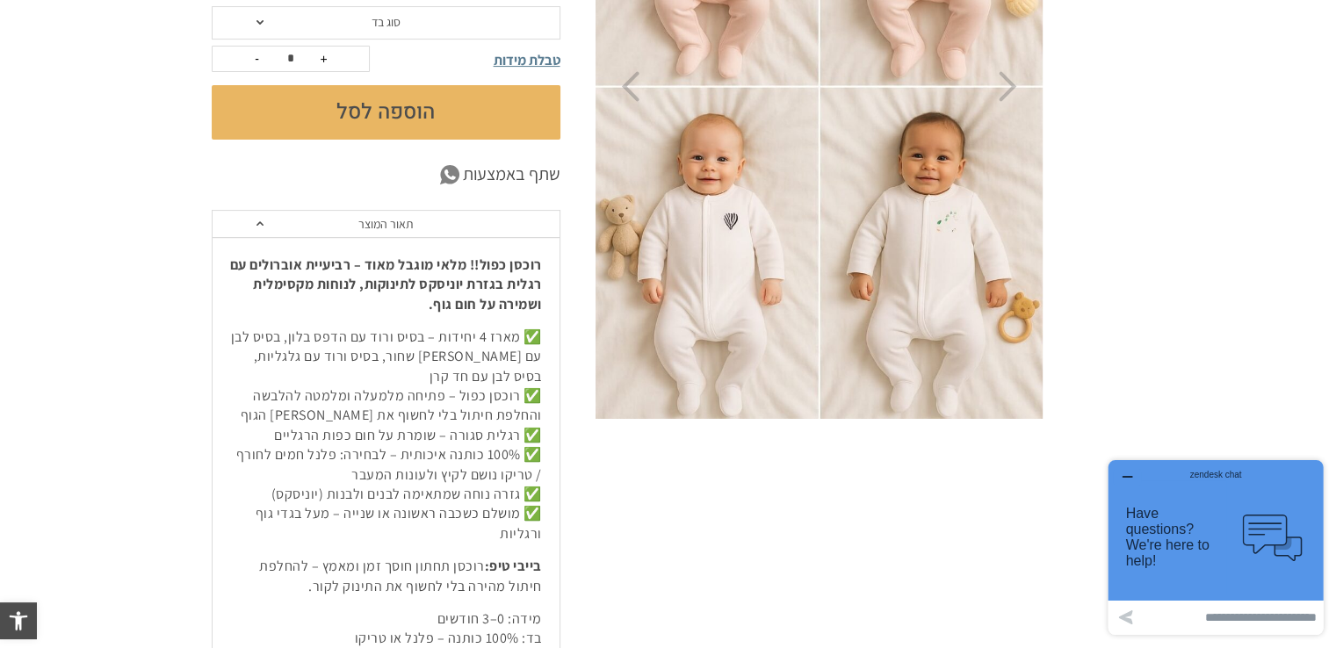
scroll to position [527, 0]
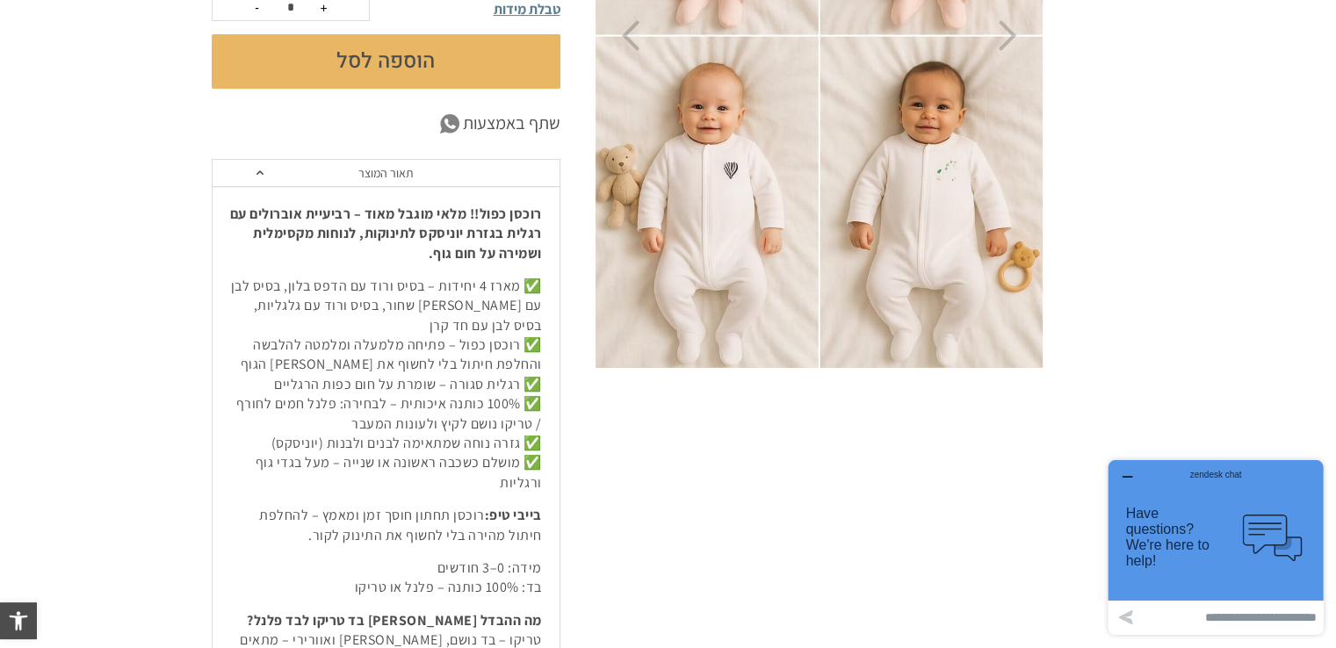
click at [862, 237] on img at bounding box center [820, 36] width 450 height 675
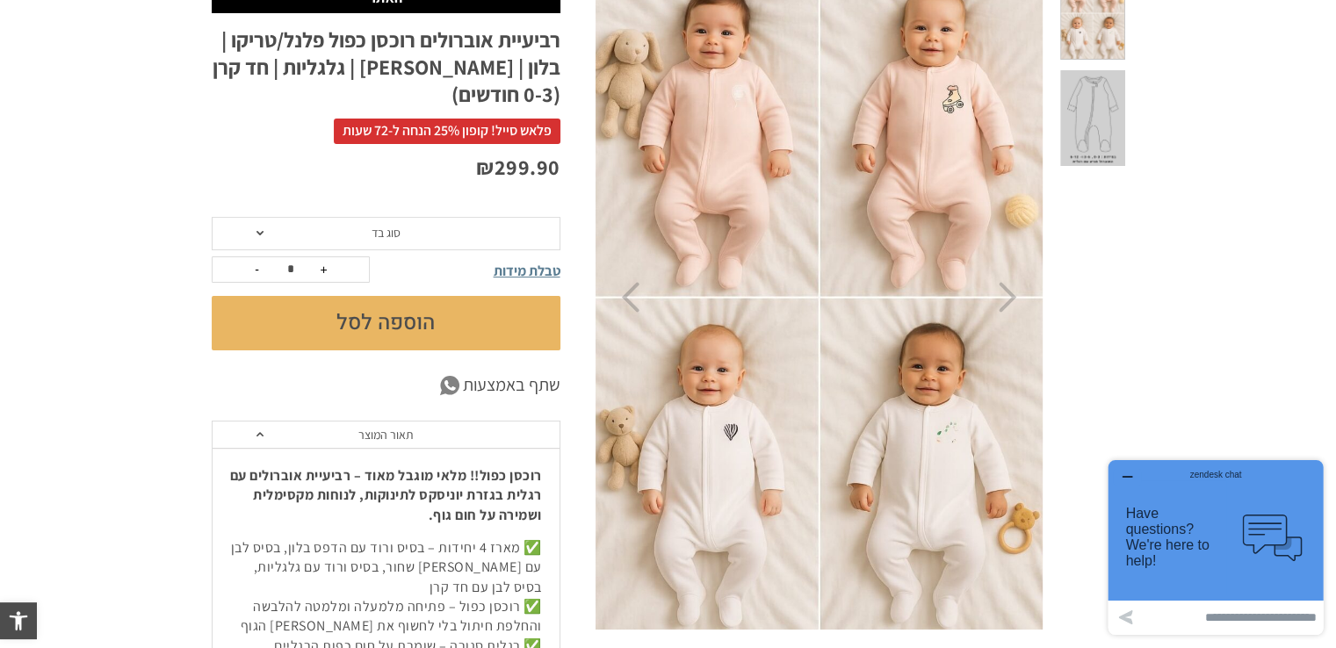
scroll to position [264, 0]
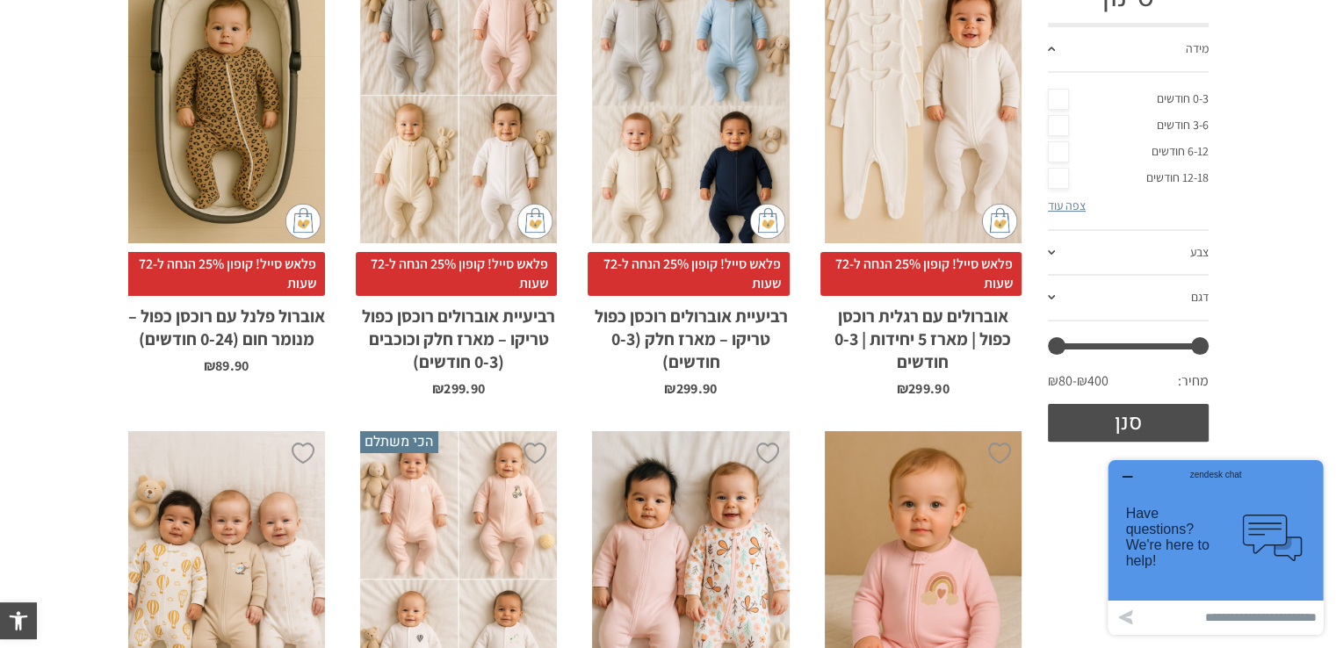
scroll to position [539, 0]
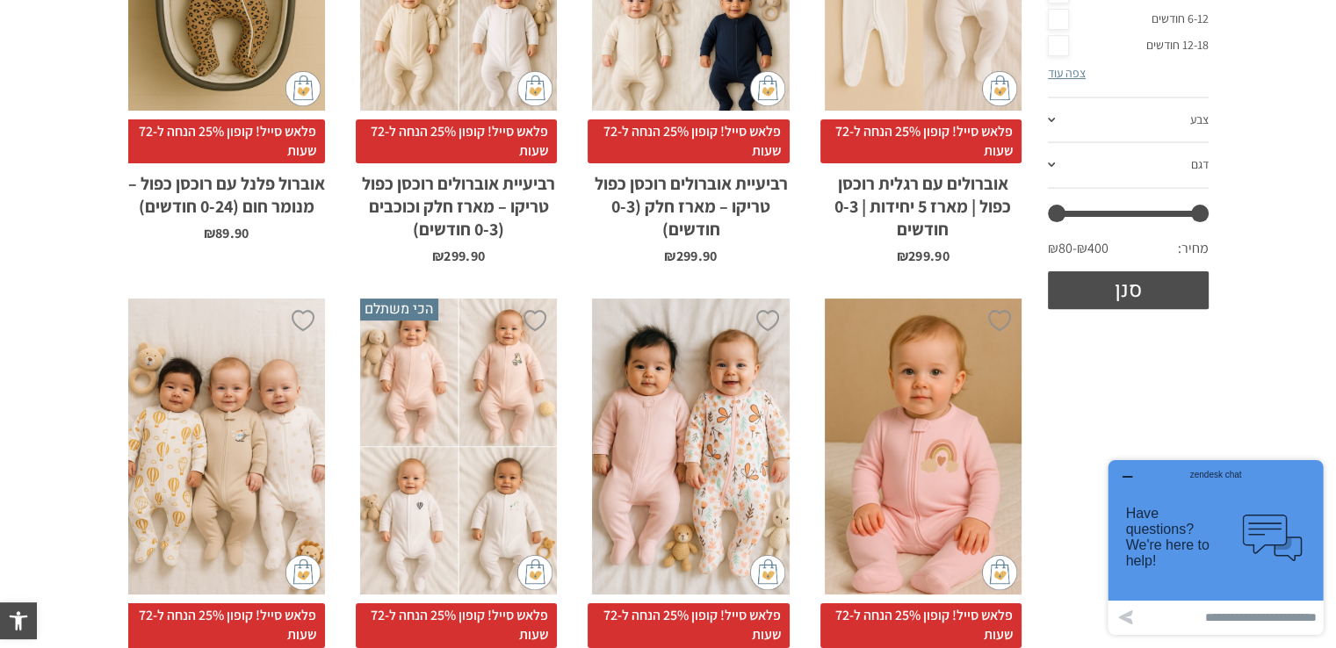
click at [879, 379] on div "x בחירת מידה 0-3m 3-6m 6-12m" at bounding box center [923, 447] width 197 height 296
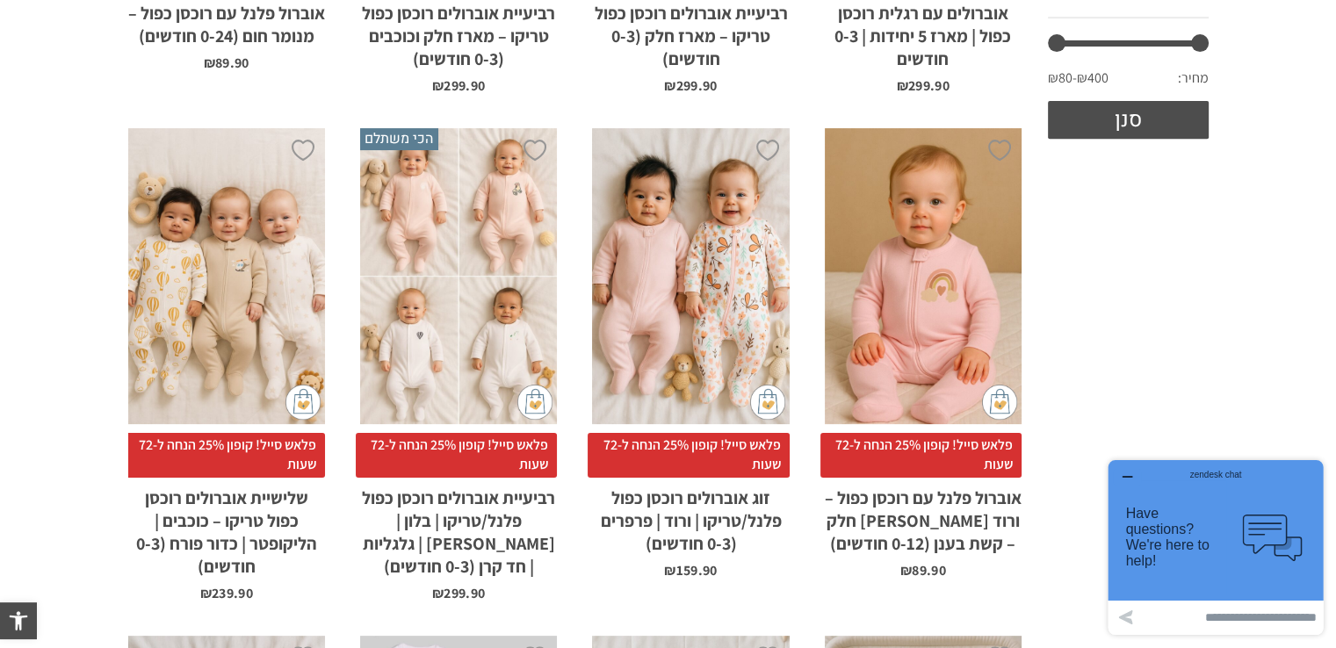
scroll to position [714, 0]
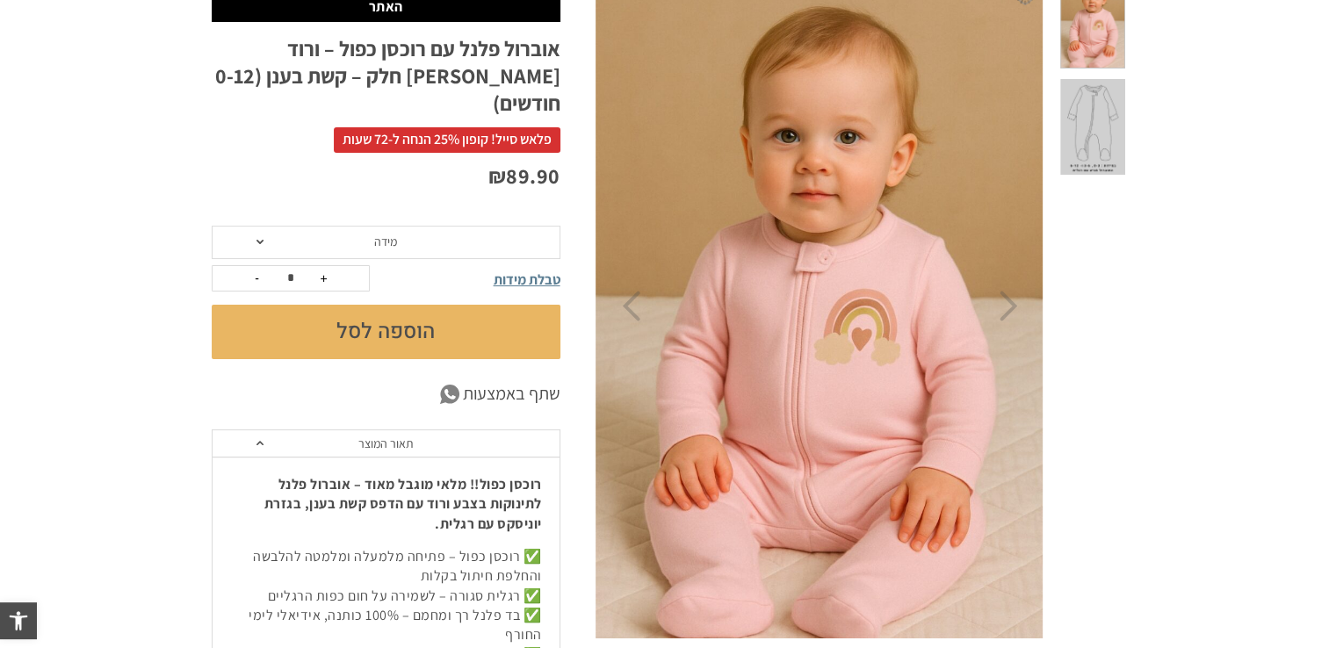
scroll to position [264, 0]
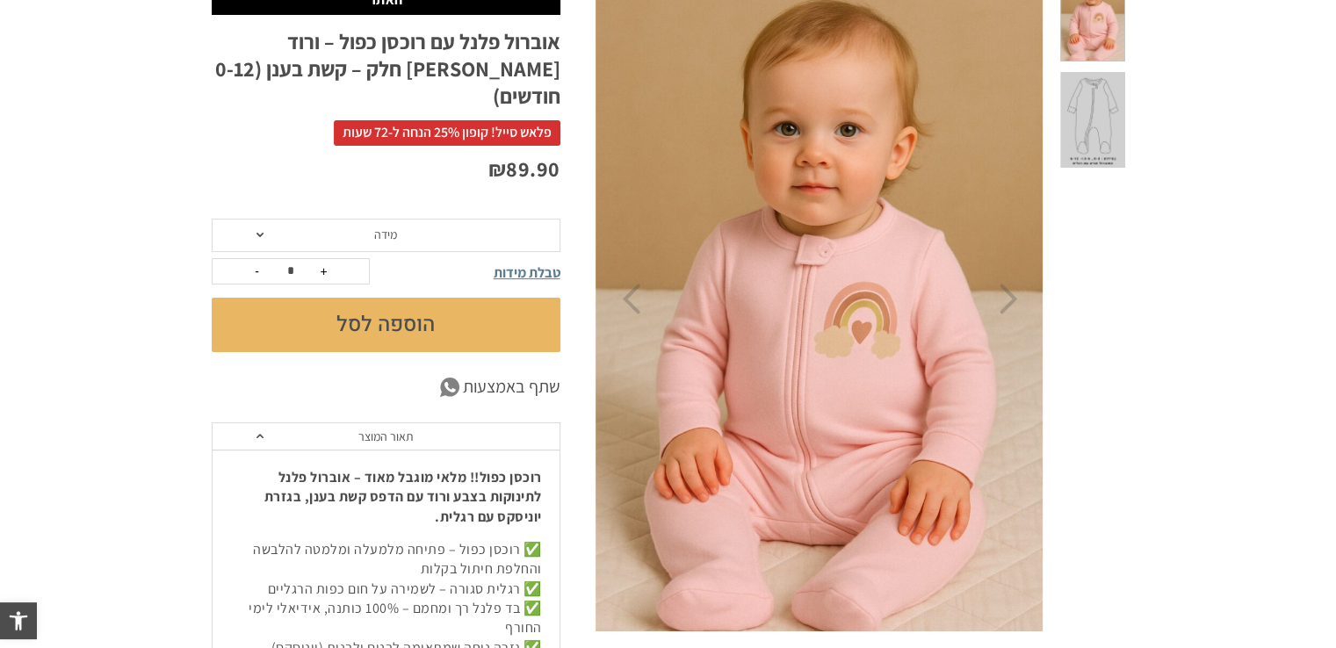
click at [1020, 302] on img at bounding box center [821, 299] width 450 height 675
click at [1009, 306] on icon "Next" at bounding box center [1009, 299] width 18 height 31
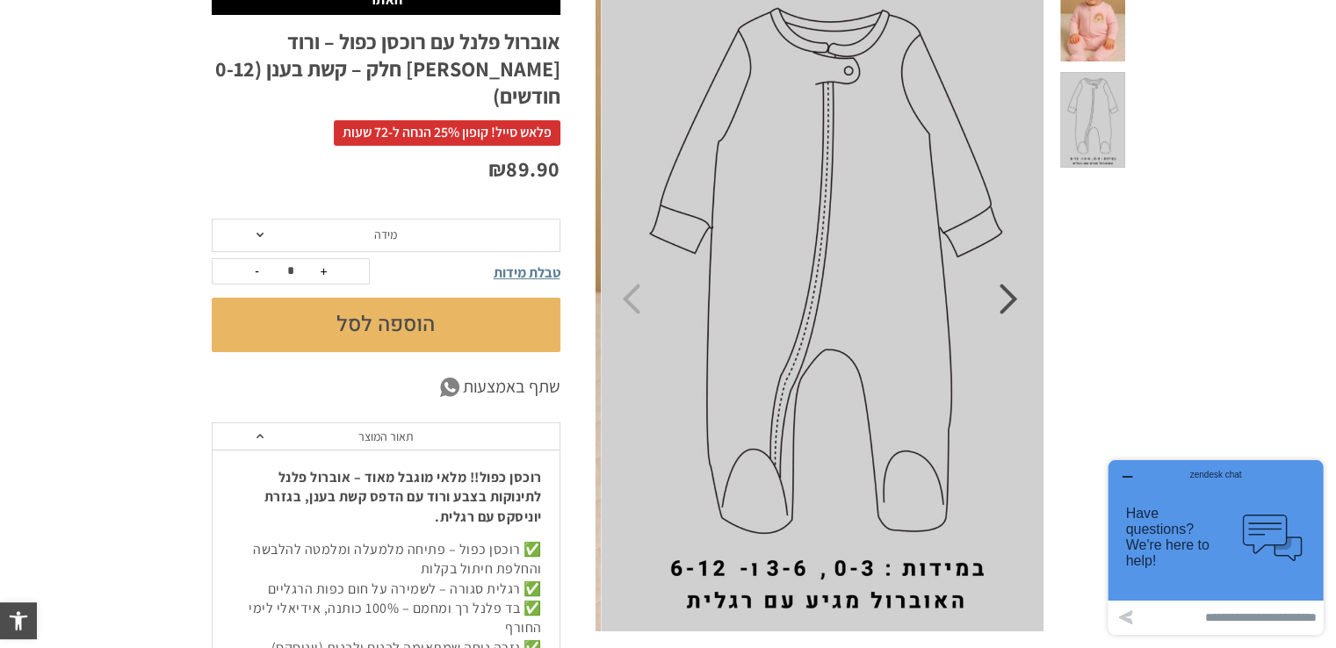
click at [1009, 306] on icon "Next" at bounding box center [1009, 299] width 18 height 31
